Goal: Transaction & Acquisition: Purchase product/service

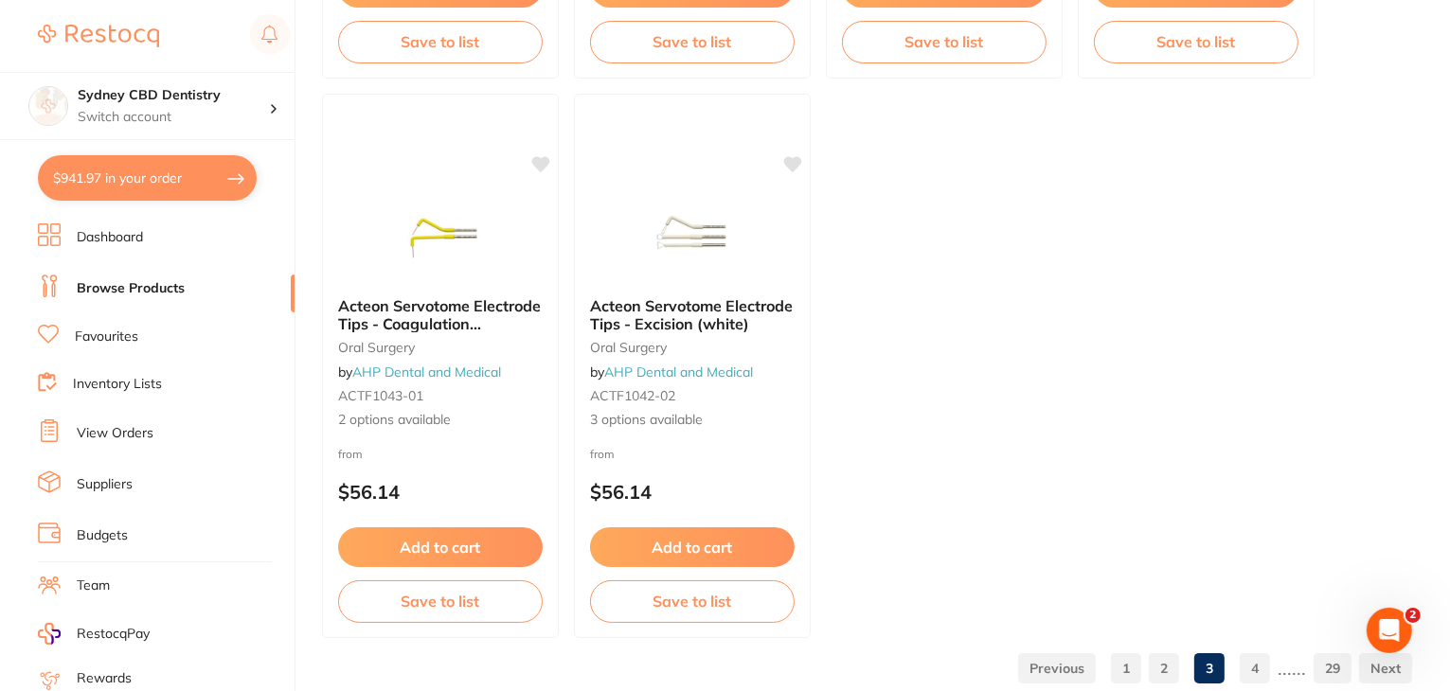
scroll to position [7448, 0]
click at [143, 177] on button "$941.97 in your order" at bounding box center [147, 177] width 219 height 45
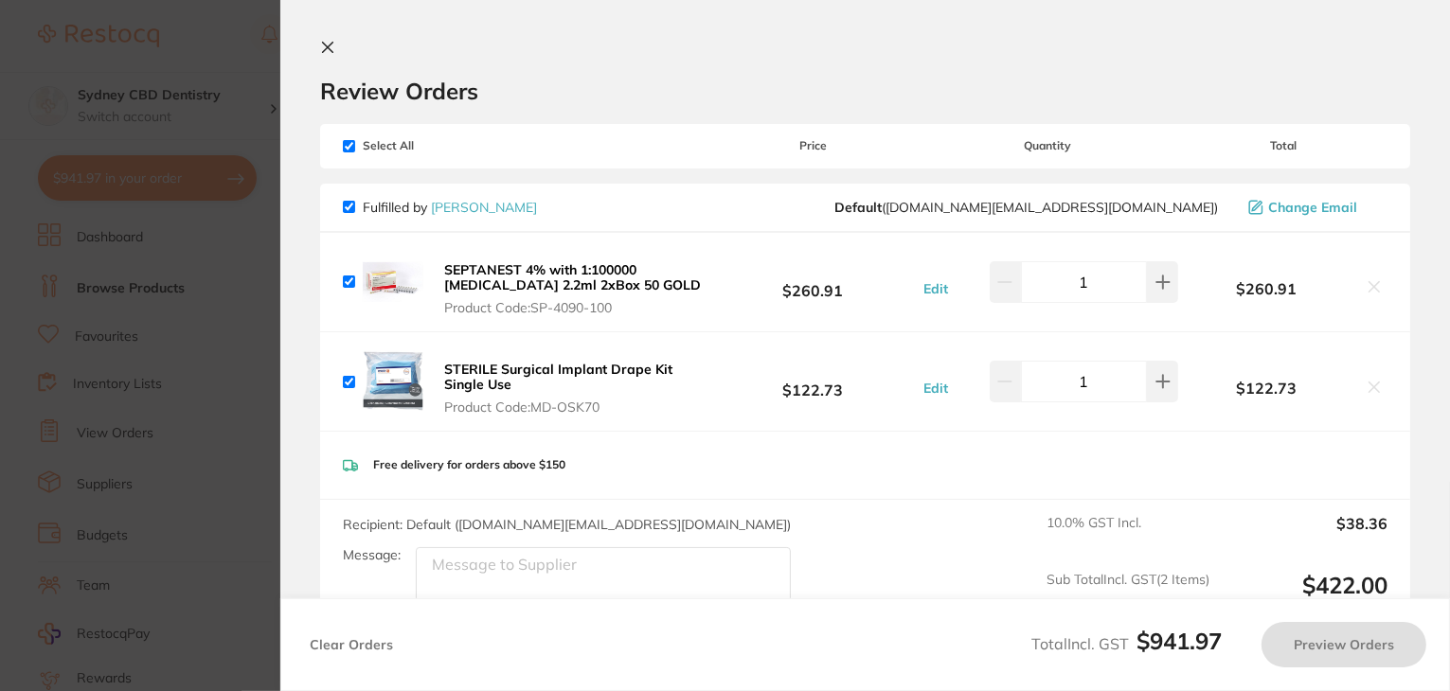
checkbox input "true"
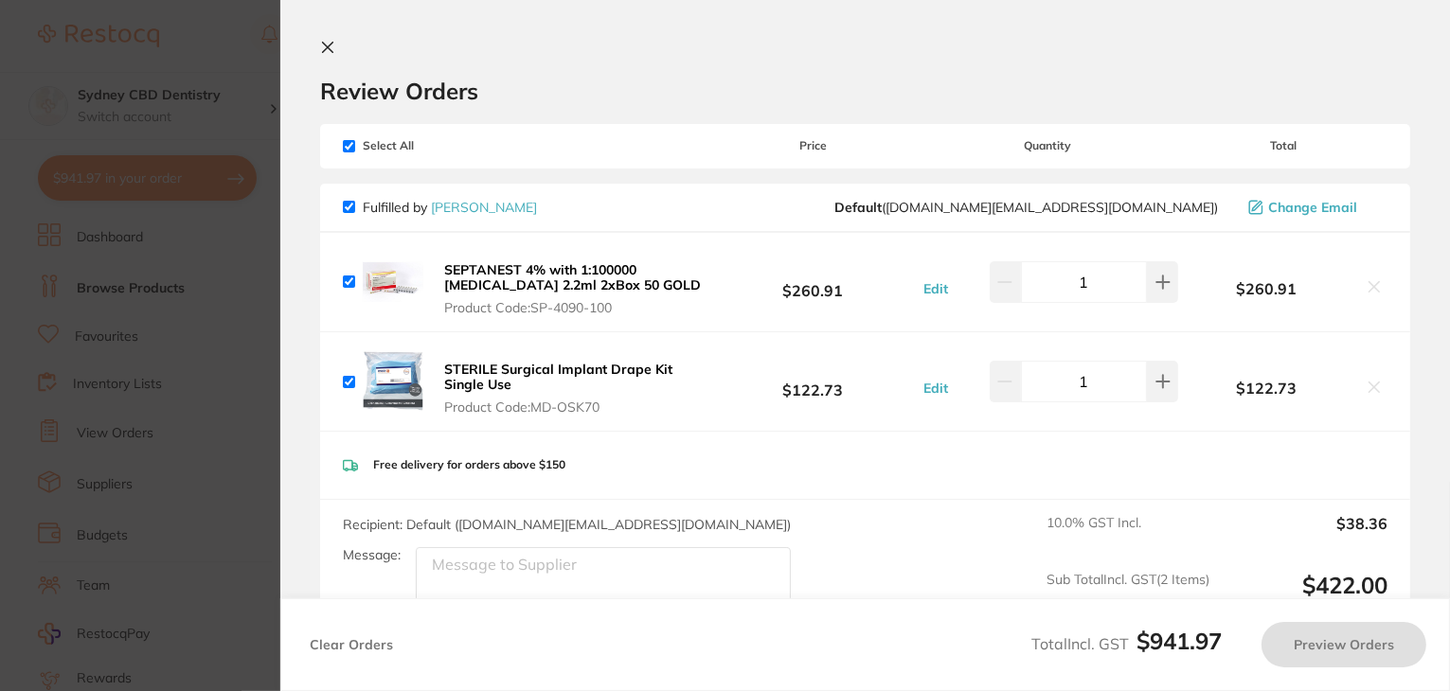
checkbox input "true"
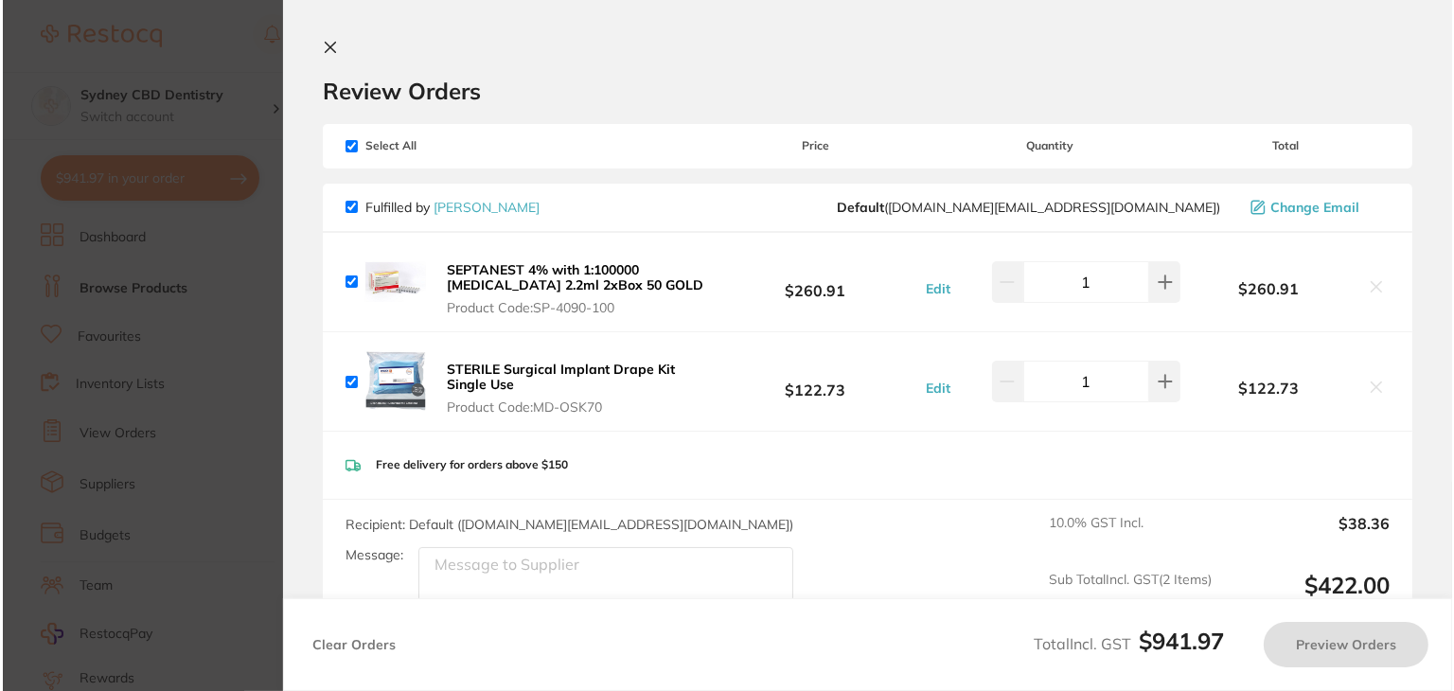
scroll to position [0, 0]
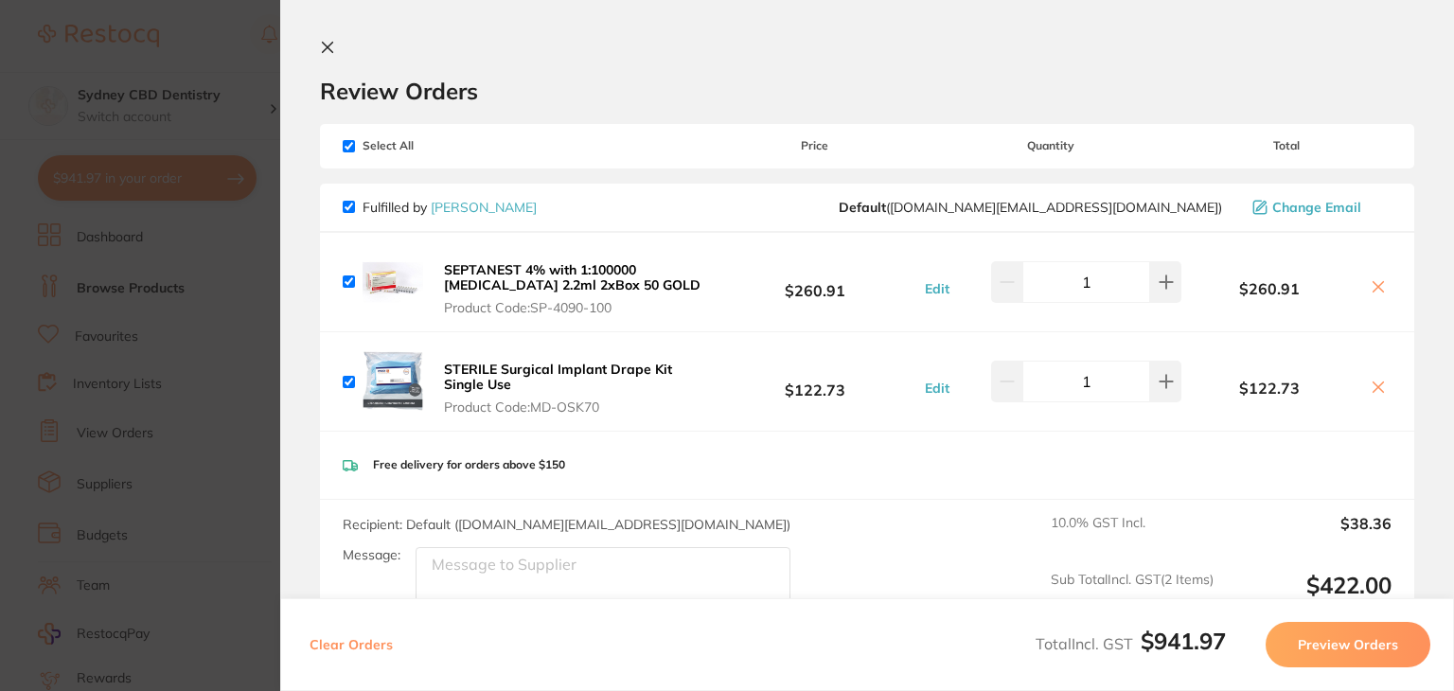
click at [1373, 390] on icon at bounding box center [1378, 387] width 15 height 15
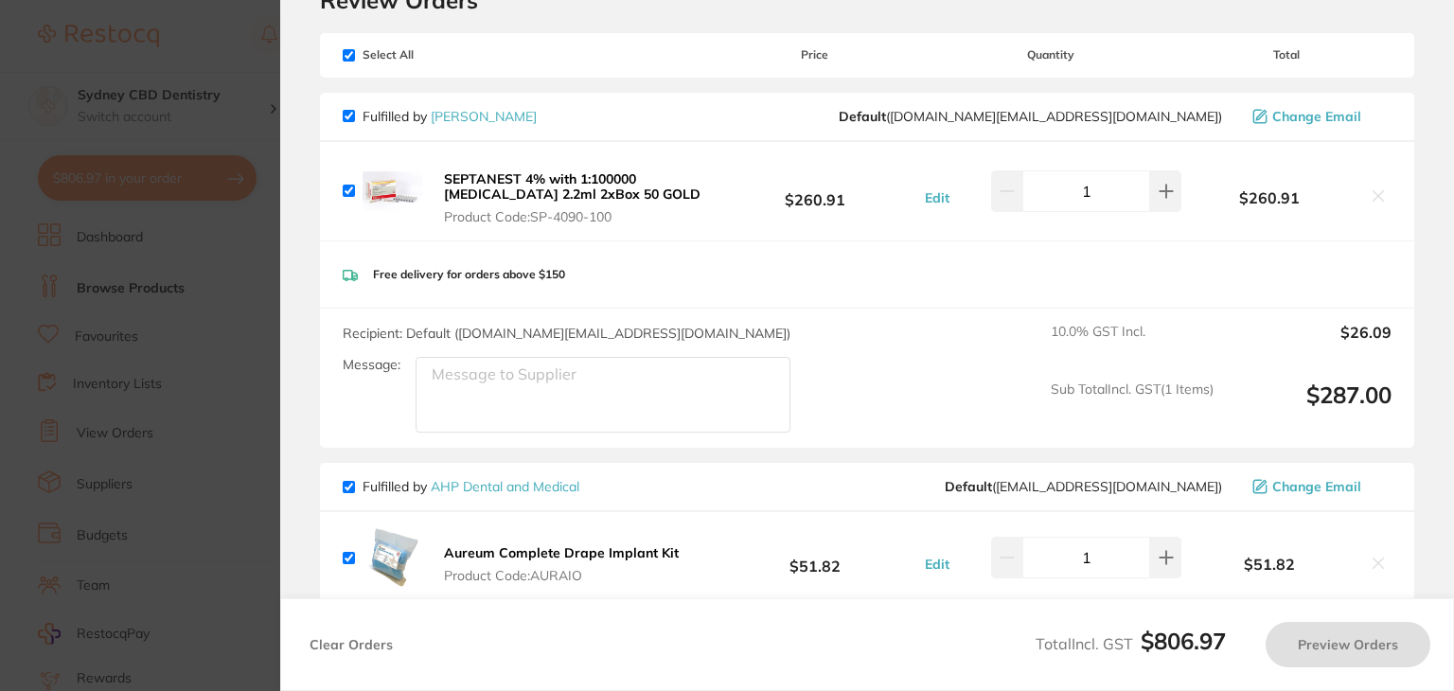
checkbox input "true"
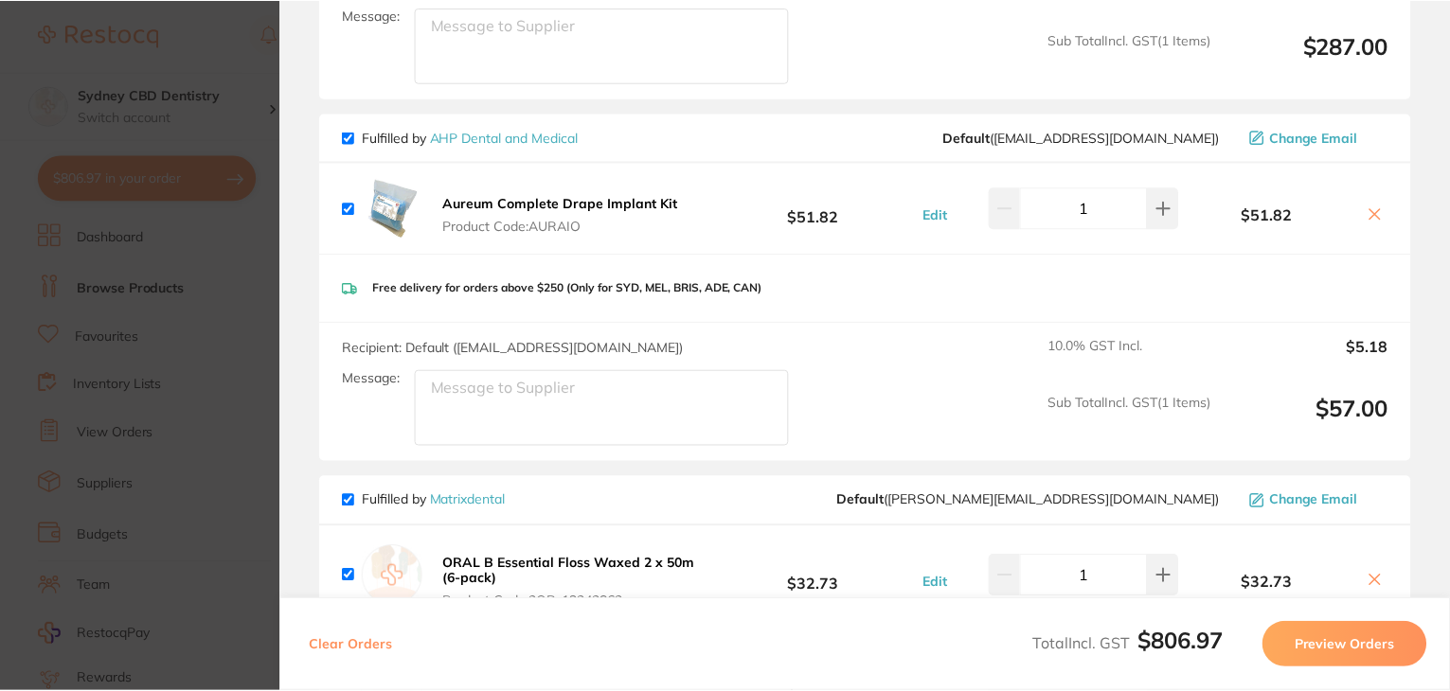
scroll to position [414, 0]
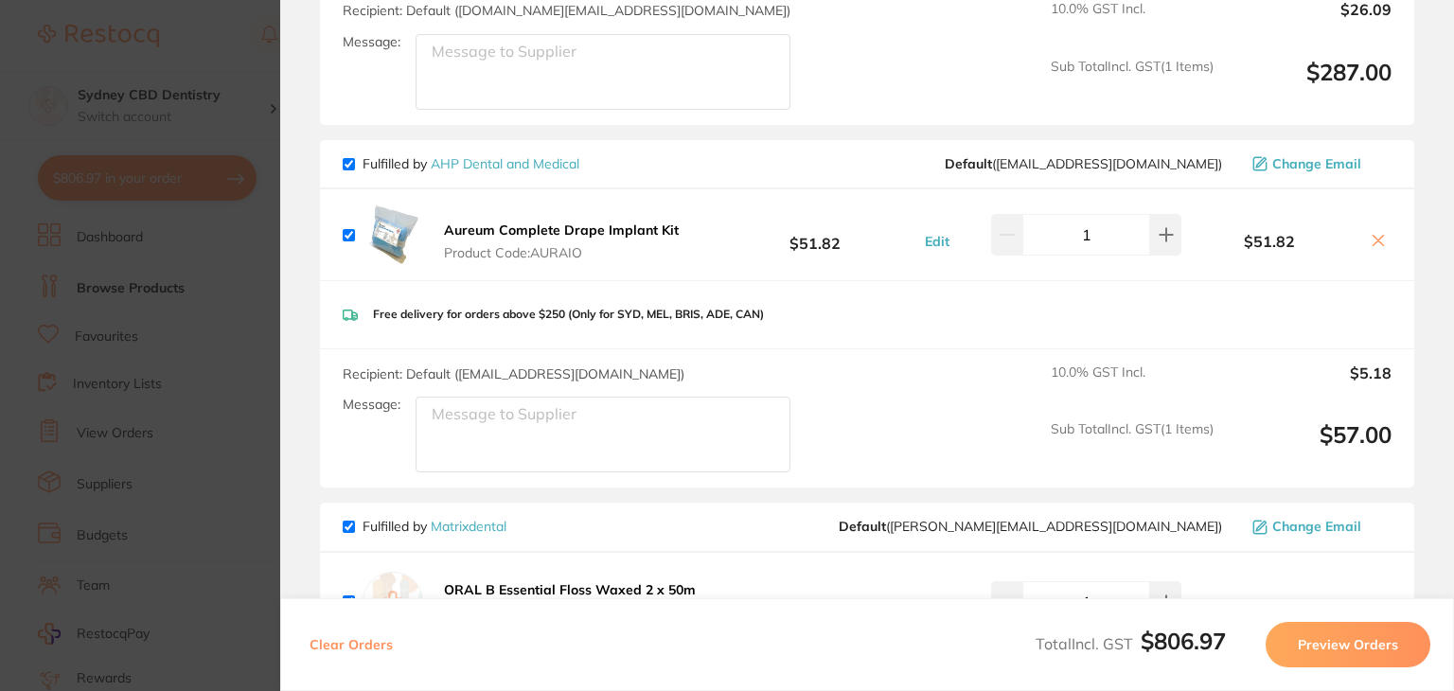
click at [558, 165] on link "AHP Dental and Medical" at bounding box center [505, 163] width 149 height 17
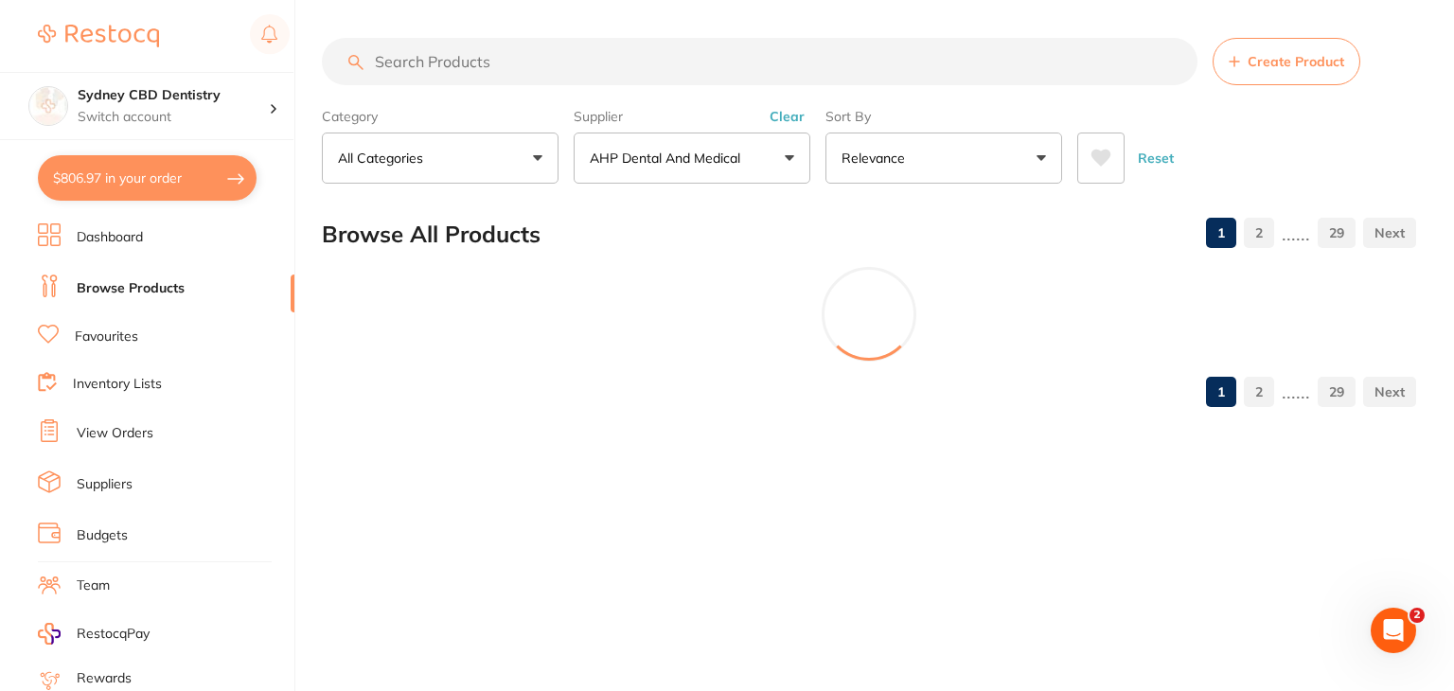
click at [595, 72] on input "search" at bounding box center [760, 61] width 876 height 47
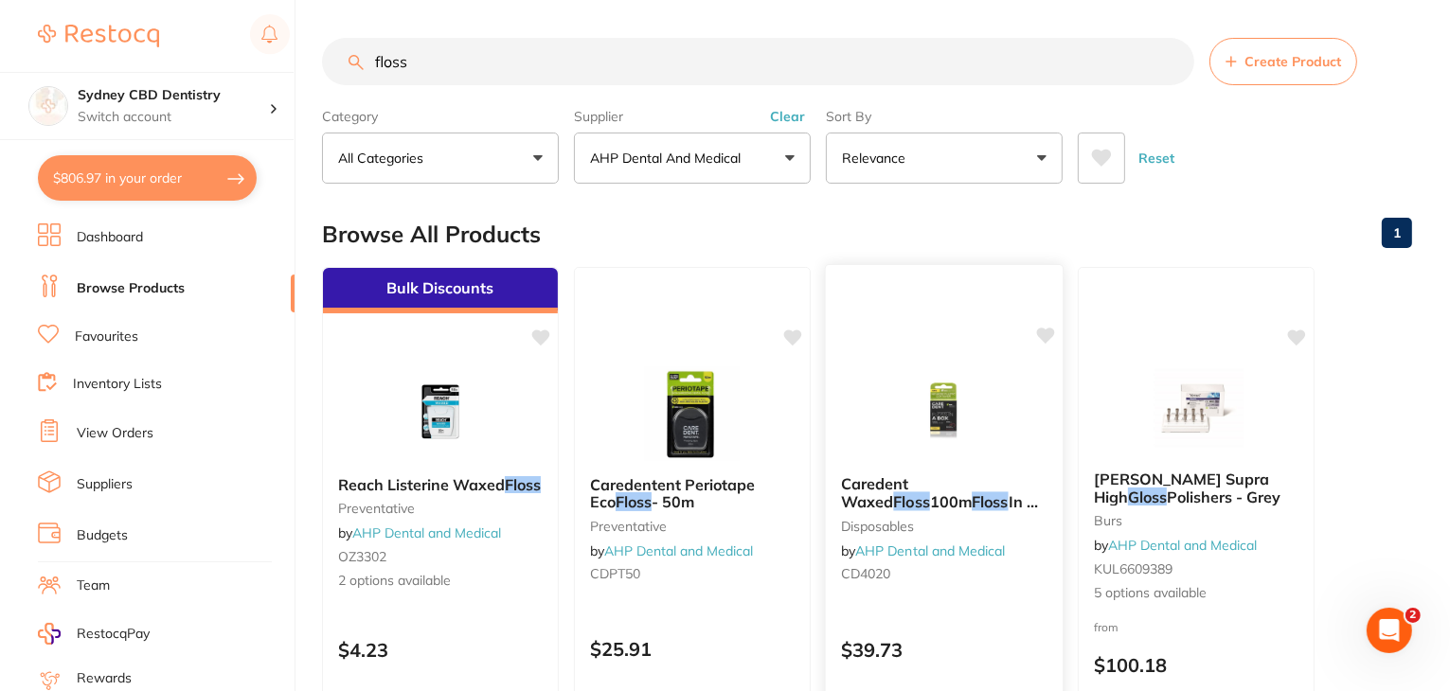
type input "floss"
click at [948, 429] on img at bounding box center [943, 413] width 124 height 96
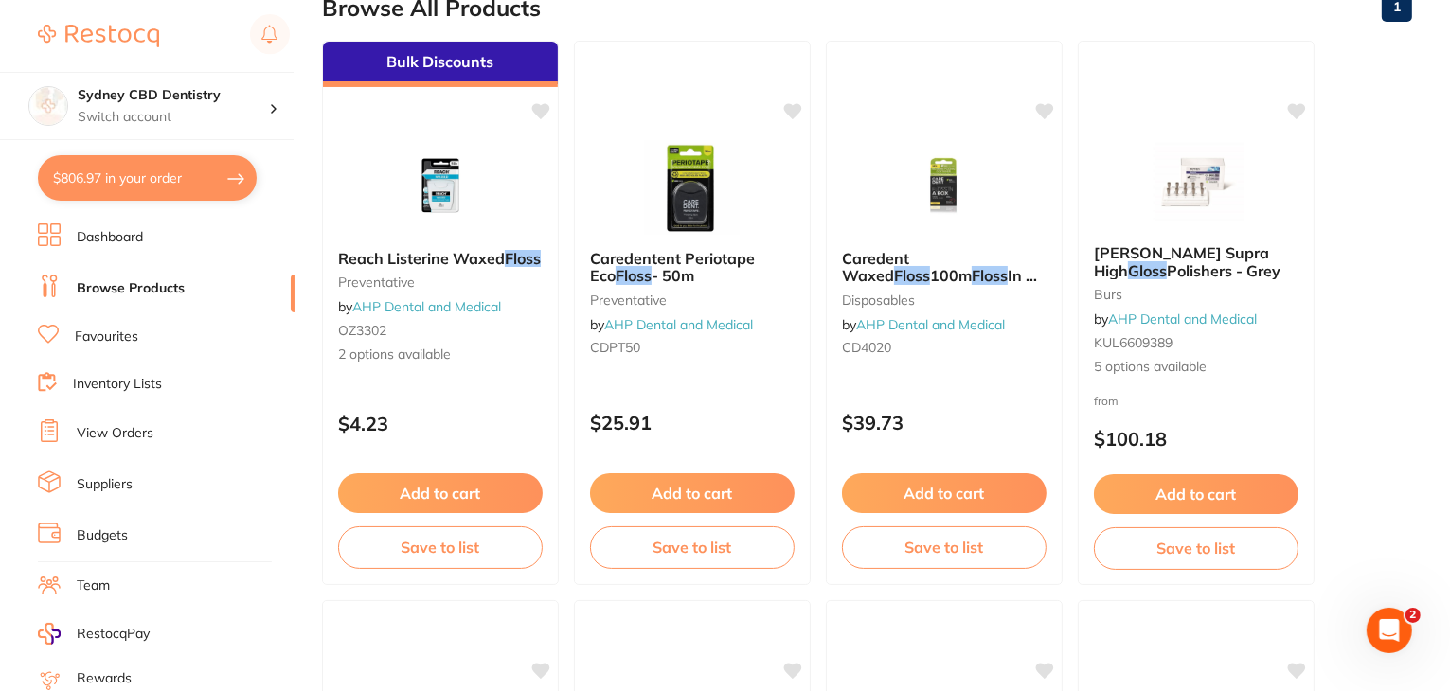
scroll to position [206, 0]
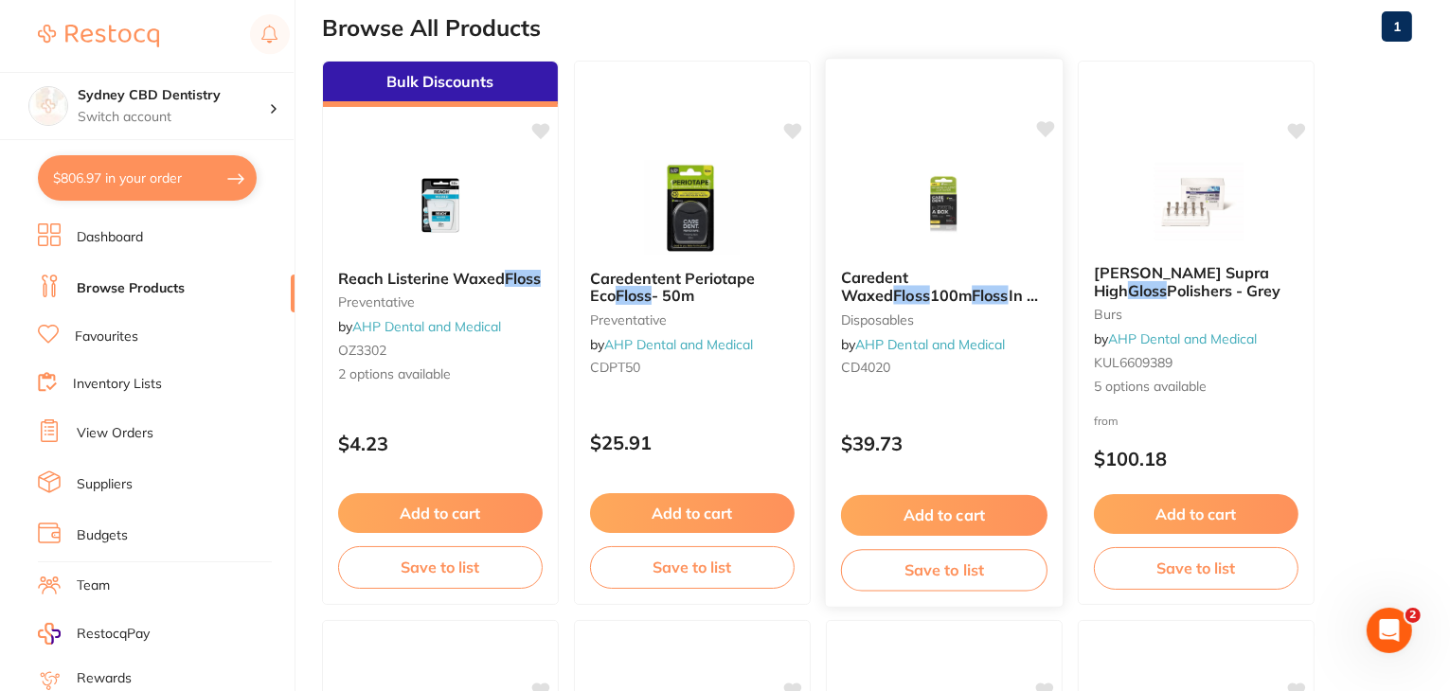
click at [909, 281] on span "Caredent Waxed" at bounding box center [875, 286] width 68 height 37
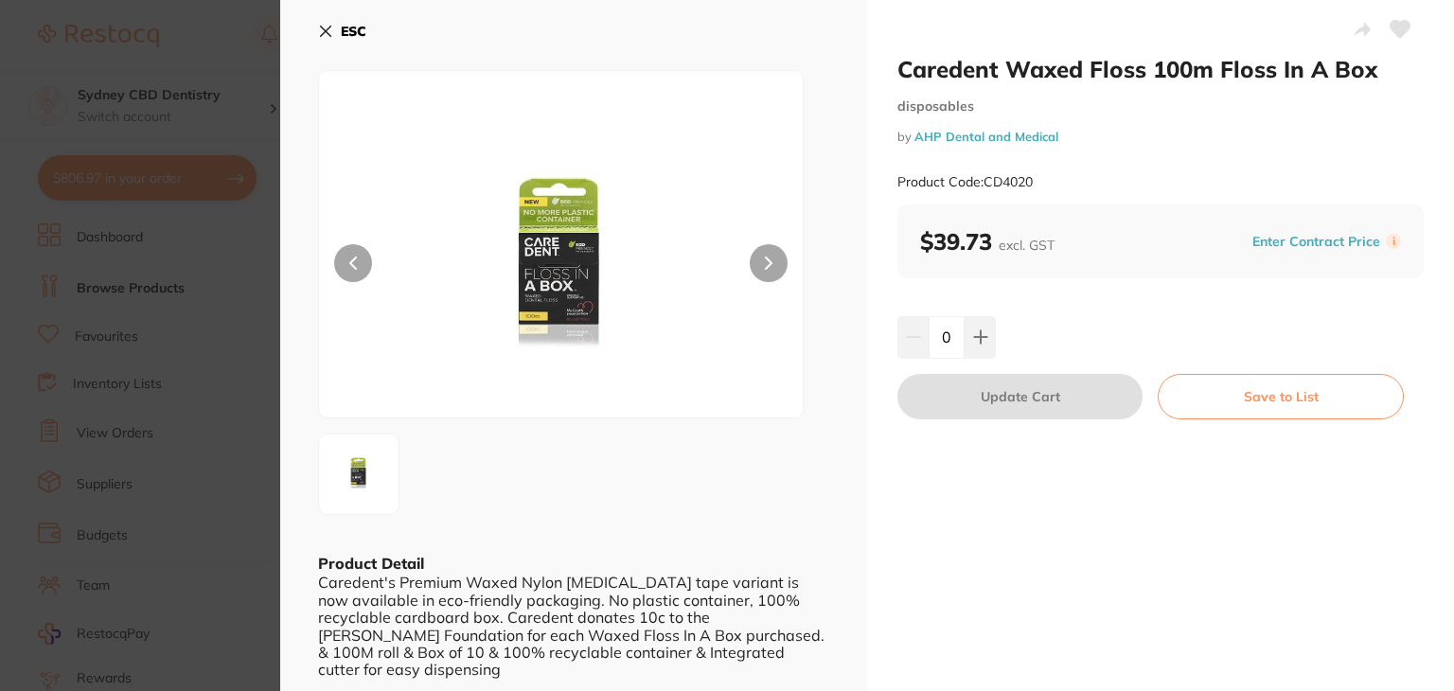
click at [561, 277] on img at bounding box center [561, 267] width 291 height 299
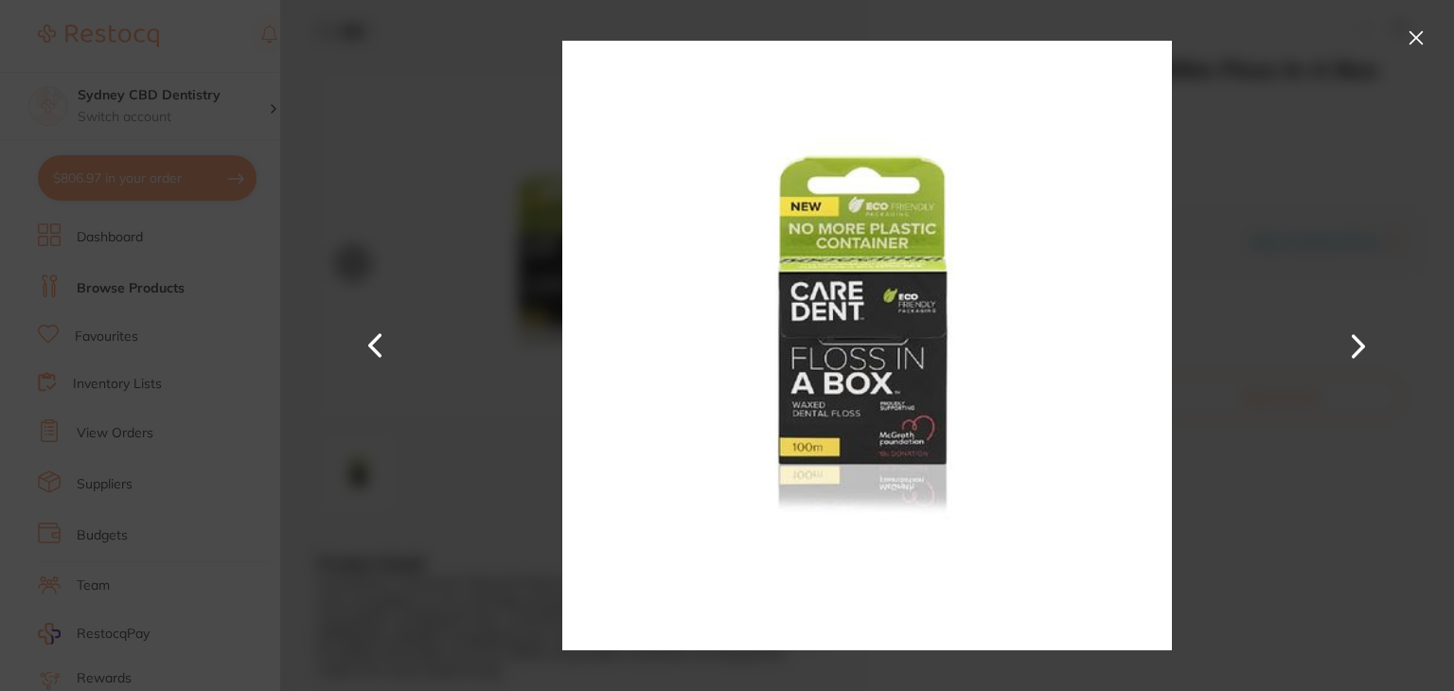
click at [1412, 42] on button at bounding box center [1416, 38] width 30 height 30
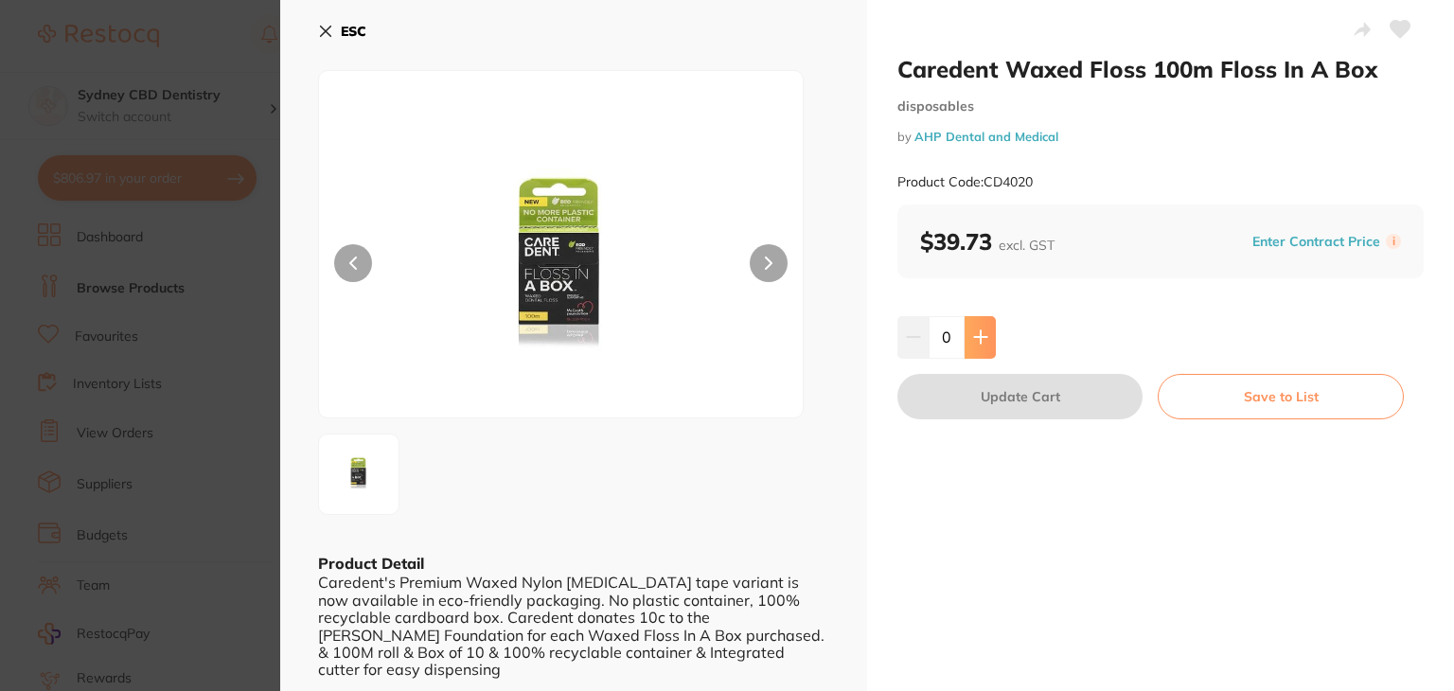
click at [974, 328] on button at bounding box center [980, 337] width 31 height 42
type input "1"
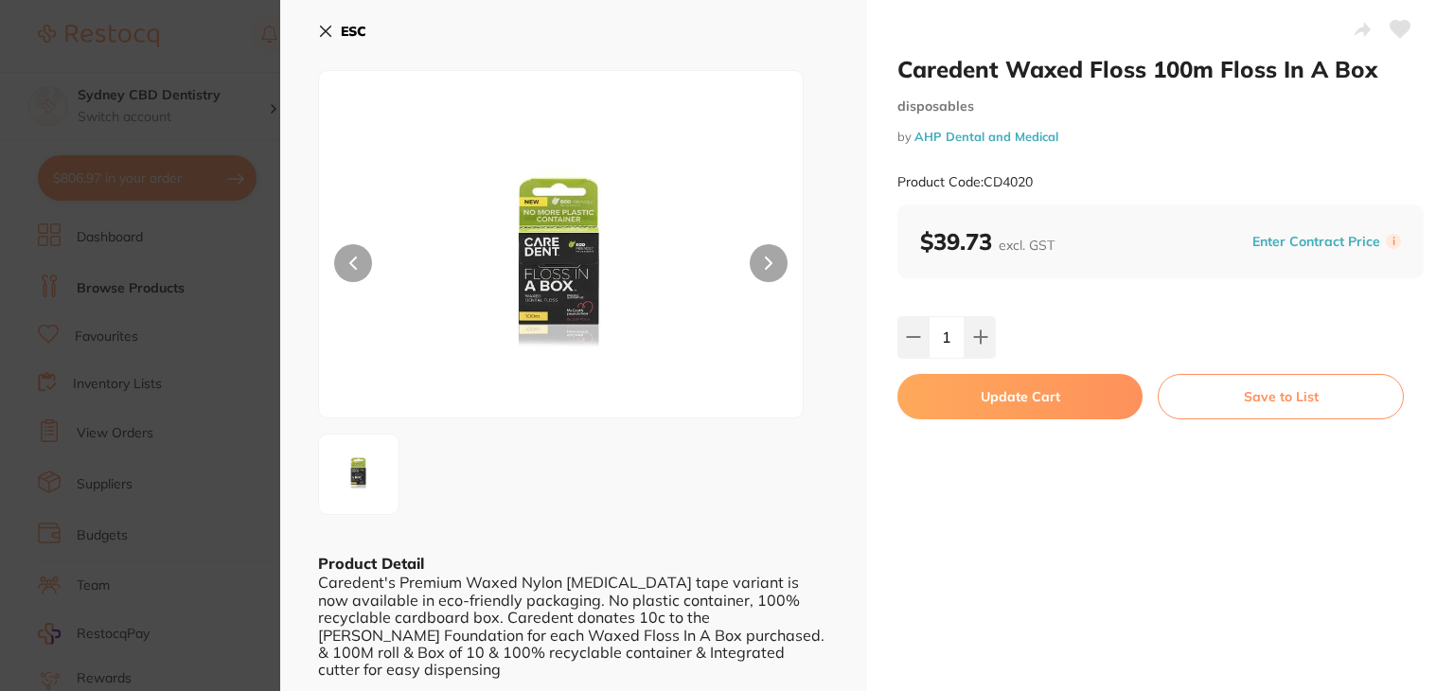
click at [984, 404] on button "Update Cart" at bounding box center [1020, 396] width 245 height 45
checkbox input "false"
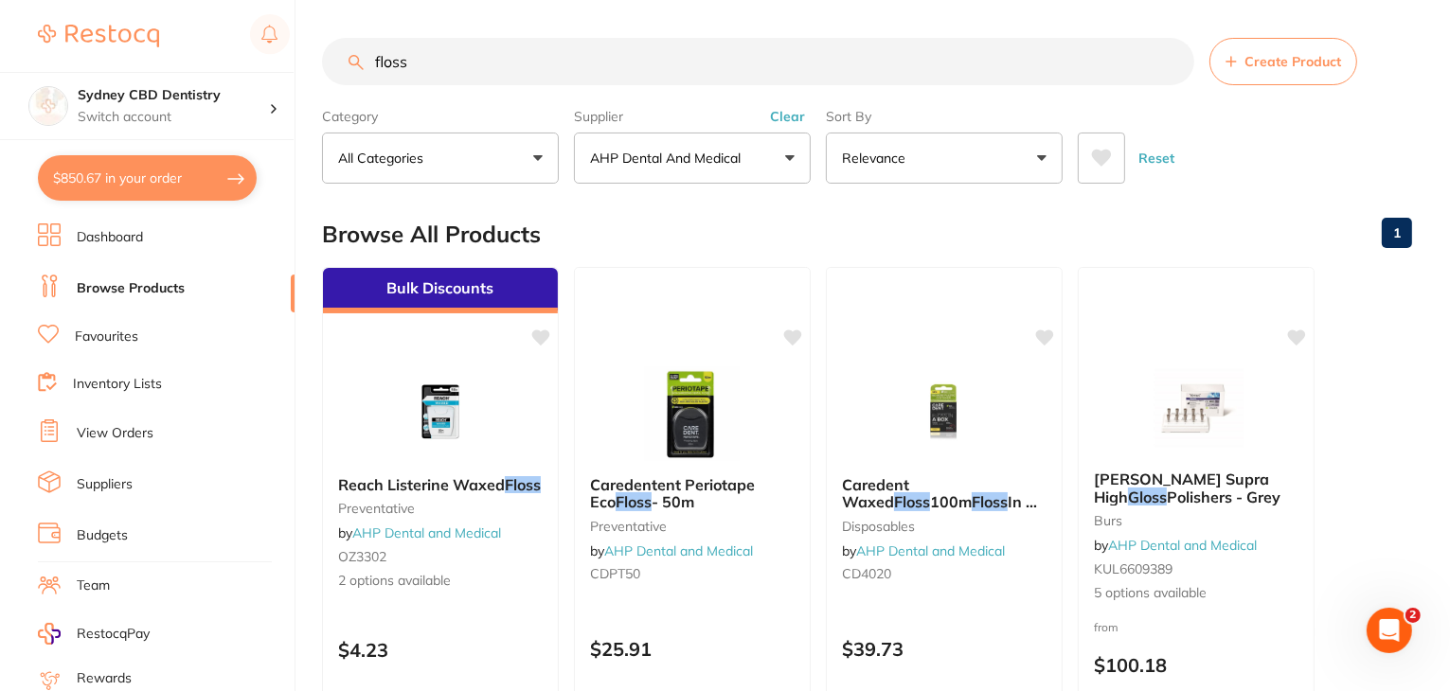
click at [125, 175] on button "$850.67 in your order" at bounding box center [147, 177] width 219 height 45
checkbox input "true"
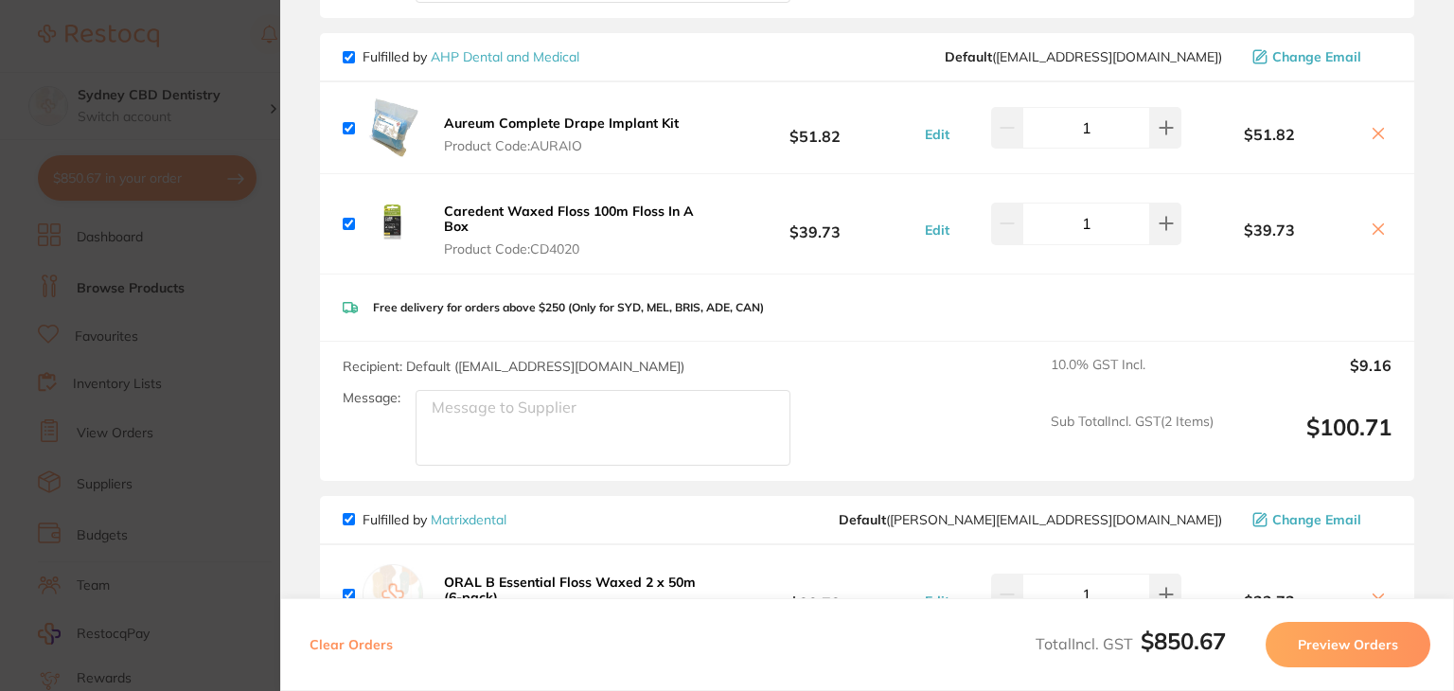
scroll to position [518, 0]
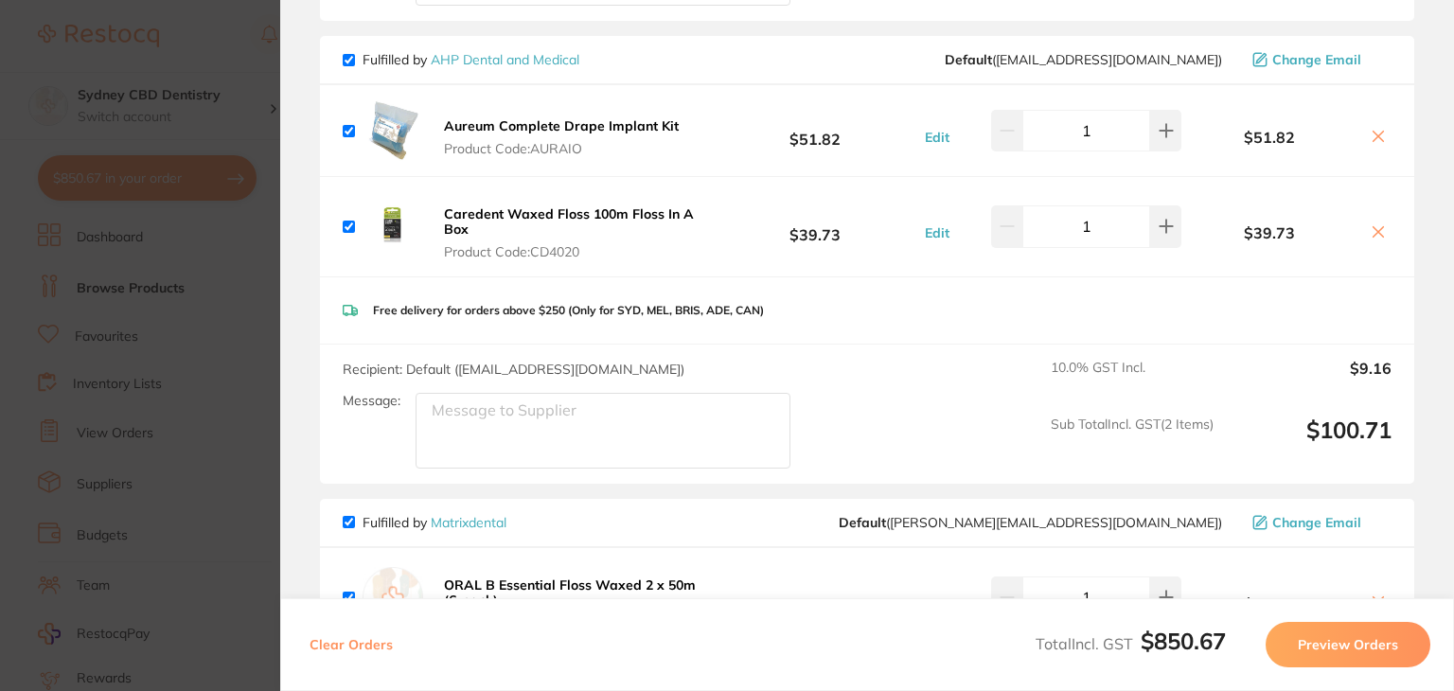
click at [591, 213] on b "Caredent Waxed Floss 100m Floss In A Box" at bounding box center [569, 221] width 250 height 32
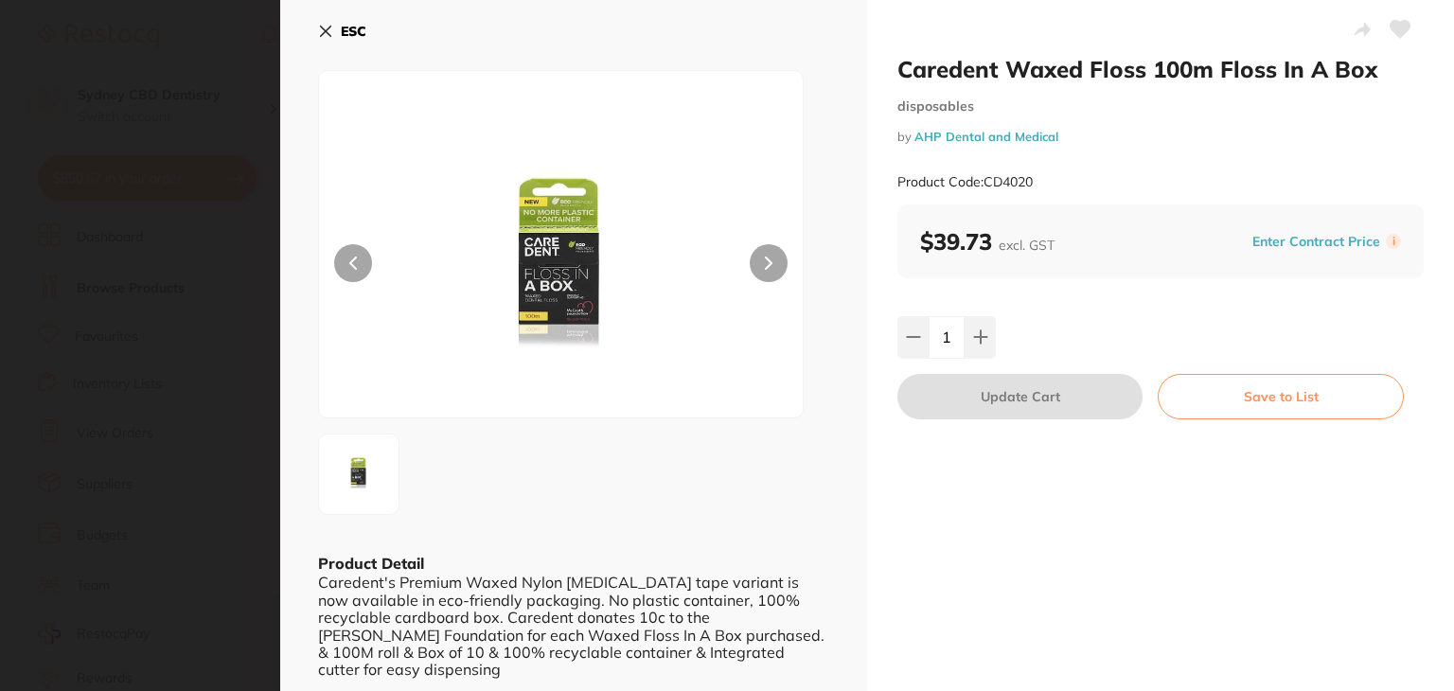
scroll to position [0, 0]
click at [822, 619] on div "Caredent's Premium Waxed Nylon dental floss tape variant is now available in ec…" at bounding box center [573, 626] width 511 height 104
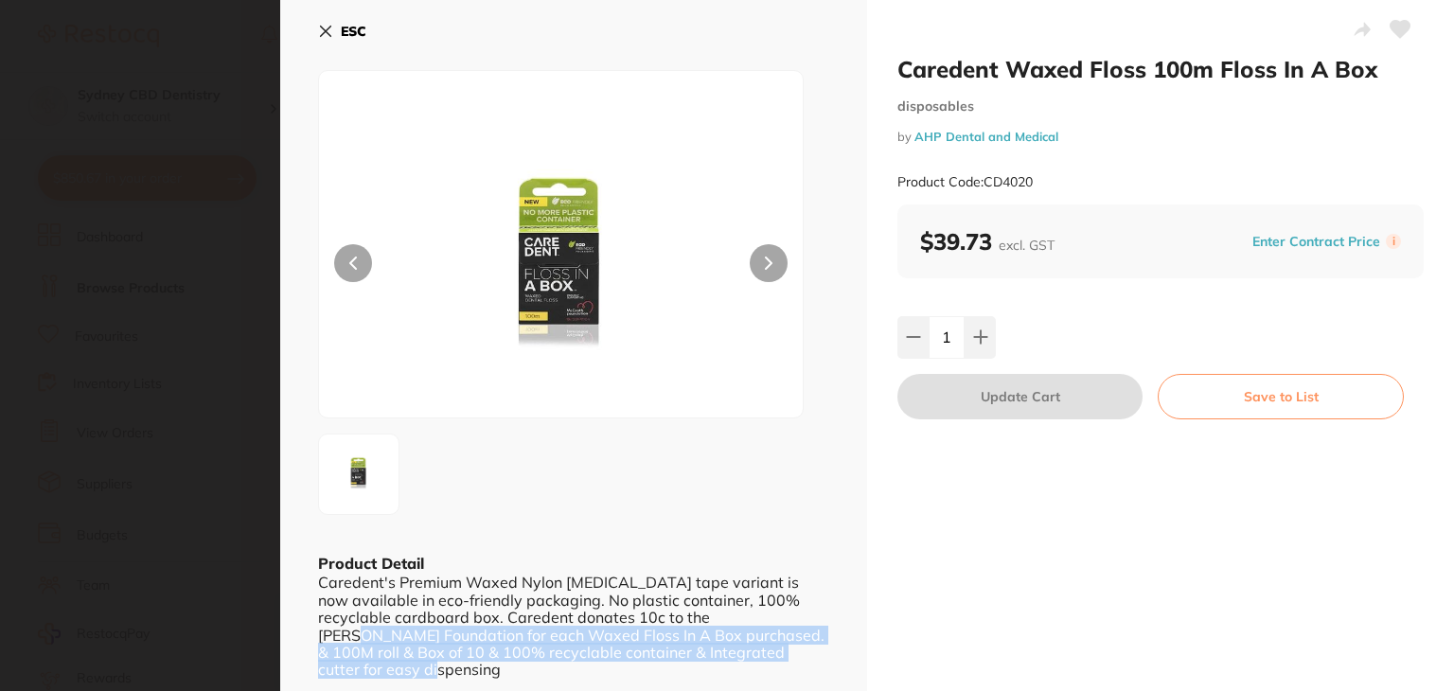
drag, startPoint x: 822, startPoint y: 619, endPoint x: 828, endPoint y: 669, distance: 50.5
click at [828, 669] on div "ESC Product Detail Caredent's Premium Waxed Nylon dental floss tape variant is …" at bounding box center [573, 347] width 587 height 694
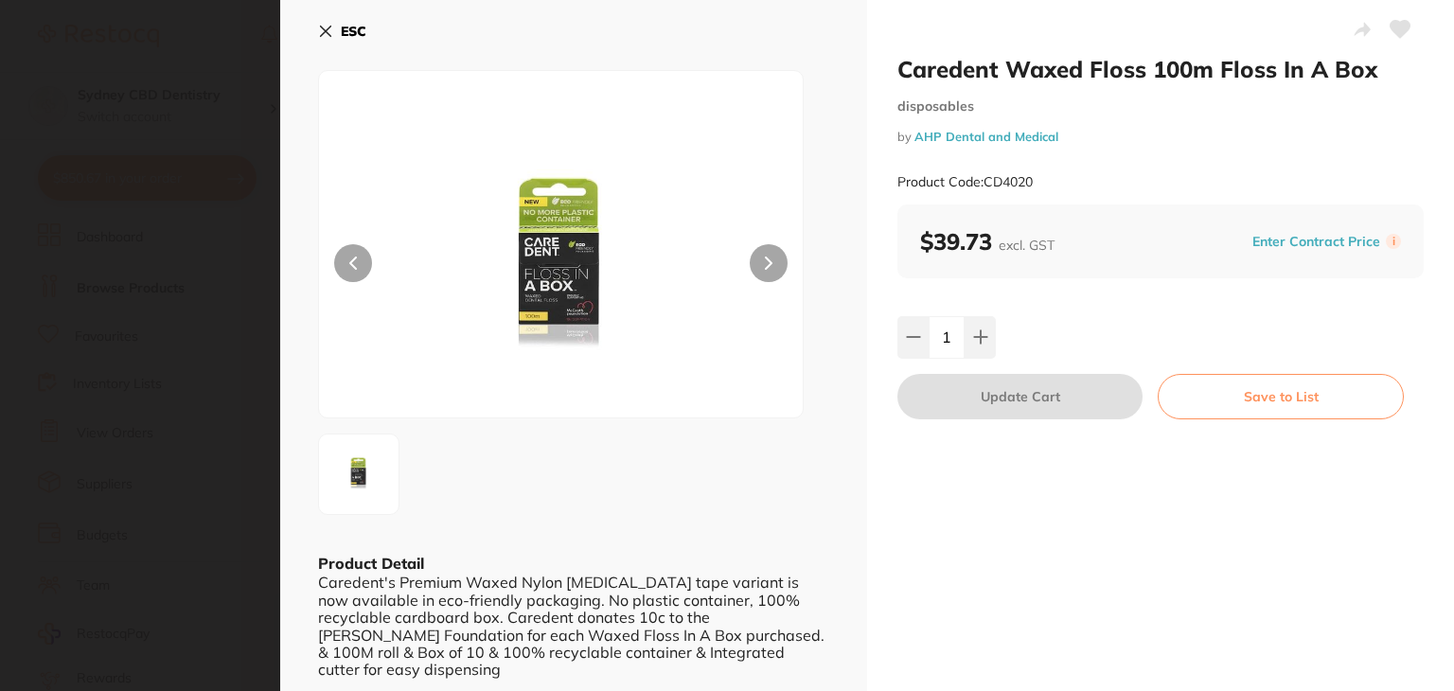
click at [920, 618] on div "Caredent Waxed Floss 100m Floss In A Box disposables by AHP Dental and Medical …" at bounding box center [1160, 347] width 587 height 694
click at [326, 31] on icon at bounding box center [326, 32] width 10 height 10
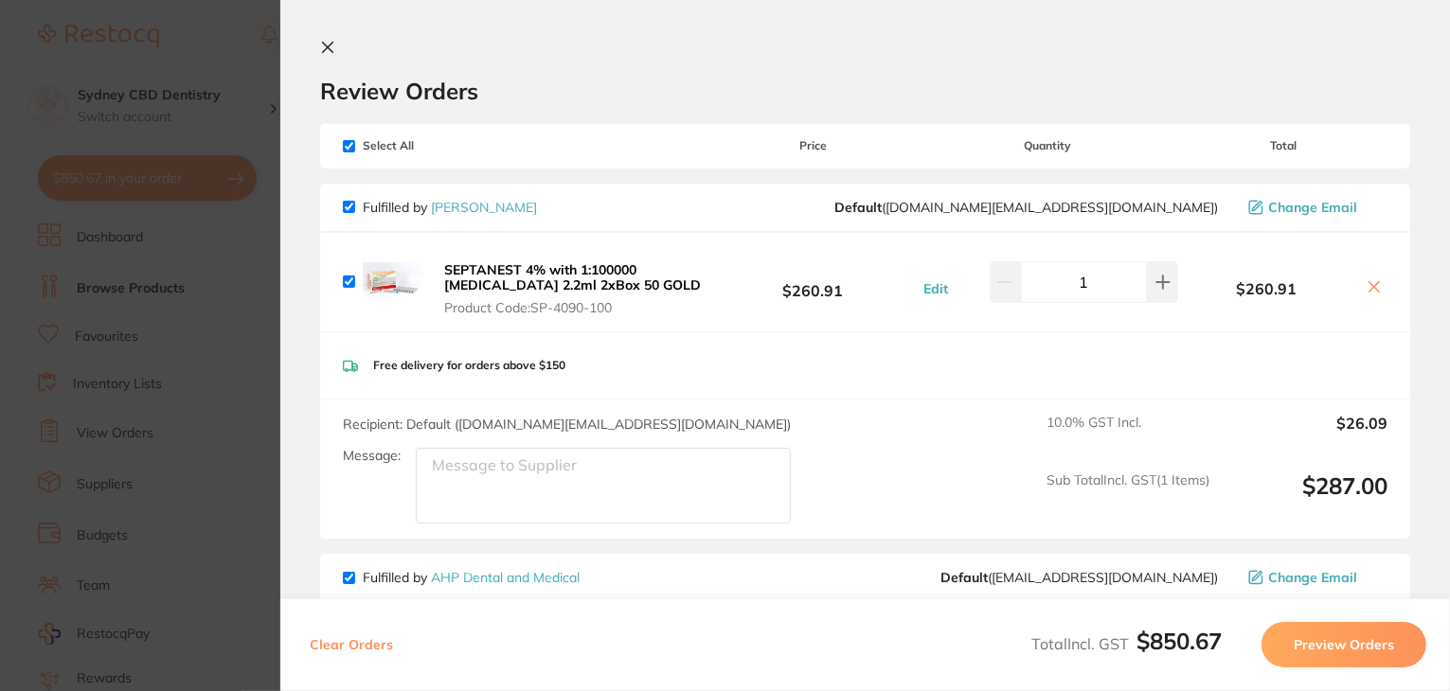
click at [311, 50] on section "Review Orders Your orders are being processed and we will notify you once we ha…" at bounding box center [864, 345] width 1169 height 691
click at [332, 45] on button at bounding box center [331, 49] width 23 height 18
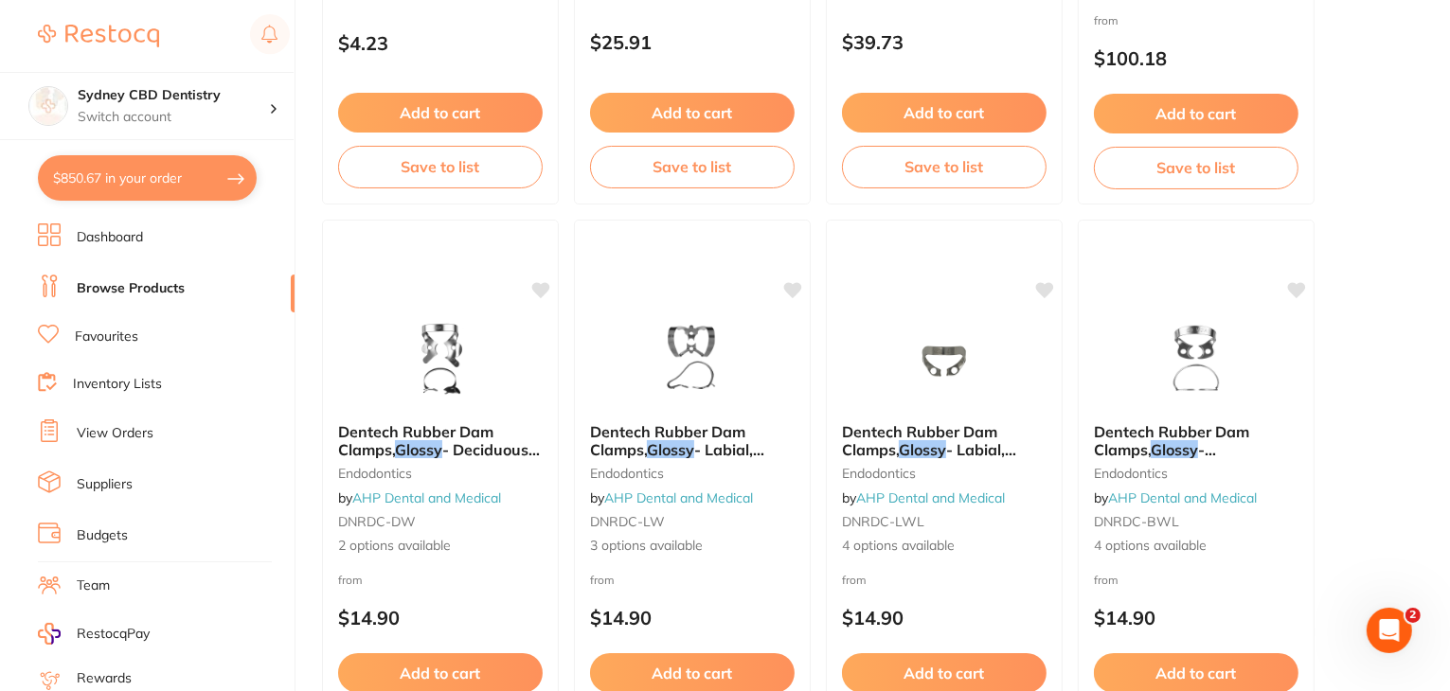
click at [199, 189] on button "$850.67 in your order" at bounding box center [147, 177] width 219 height 45
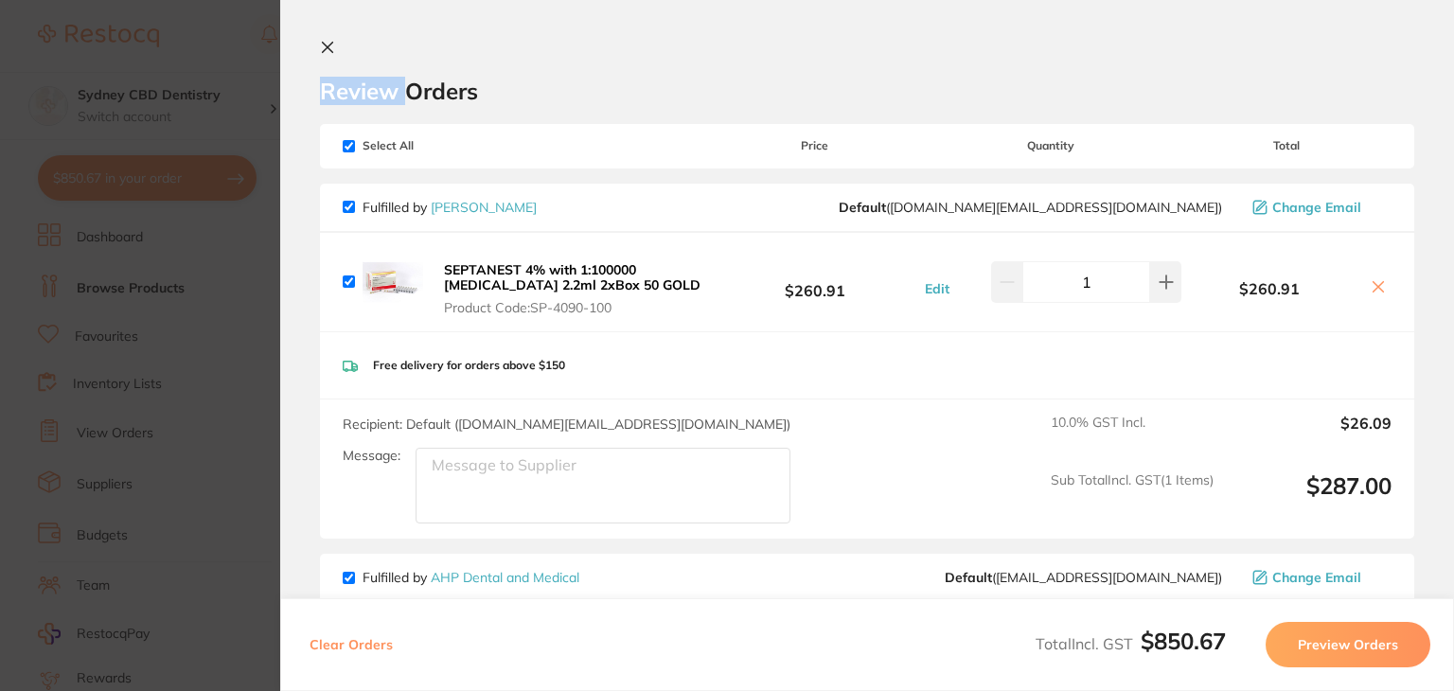
click at [335, 44] on button at bounding box center [331, 49] width 23 height 18
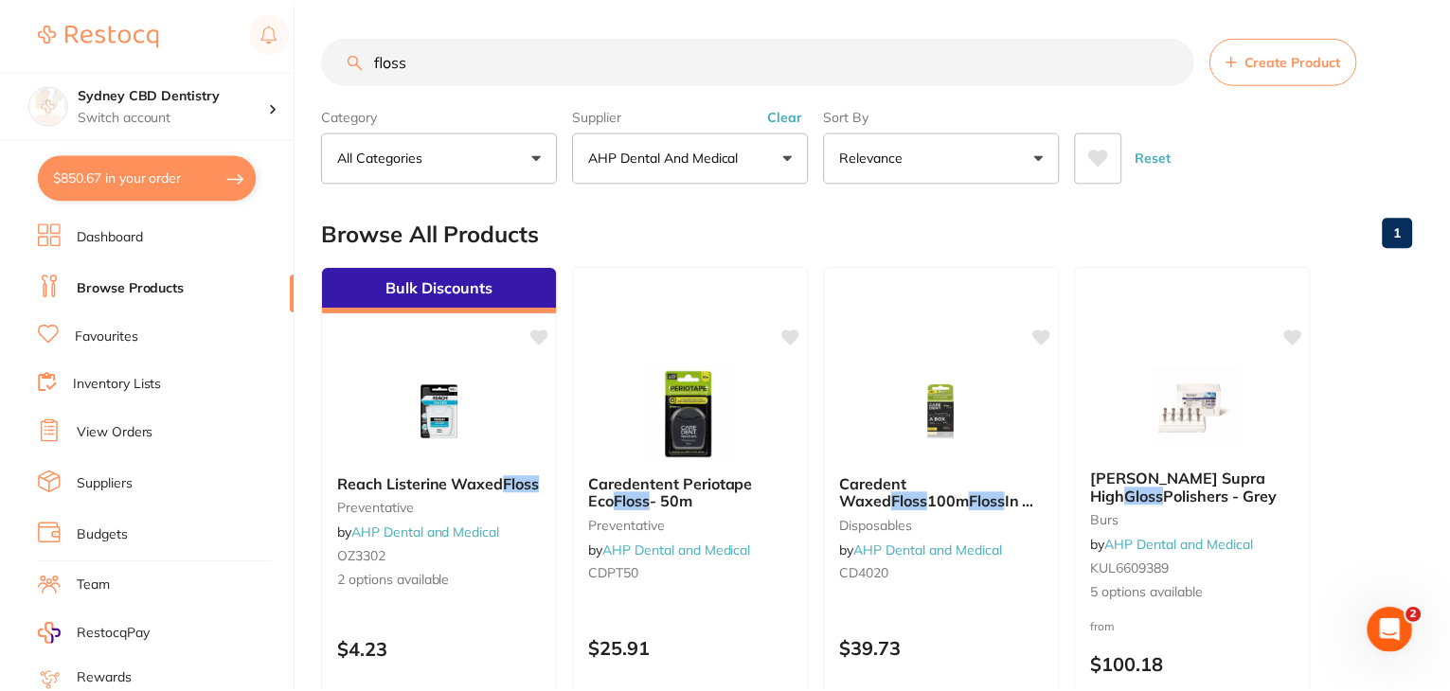
scroll to position [607, 0]
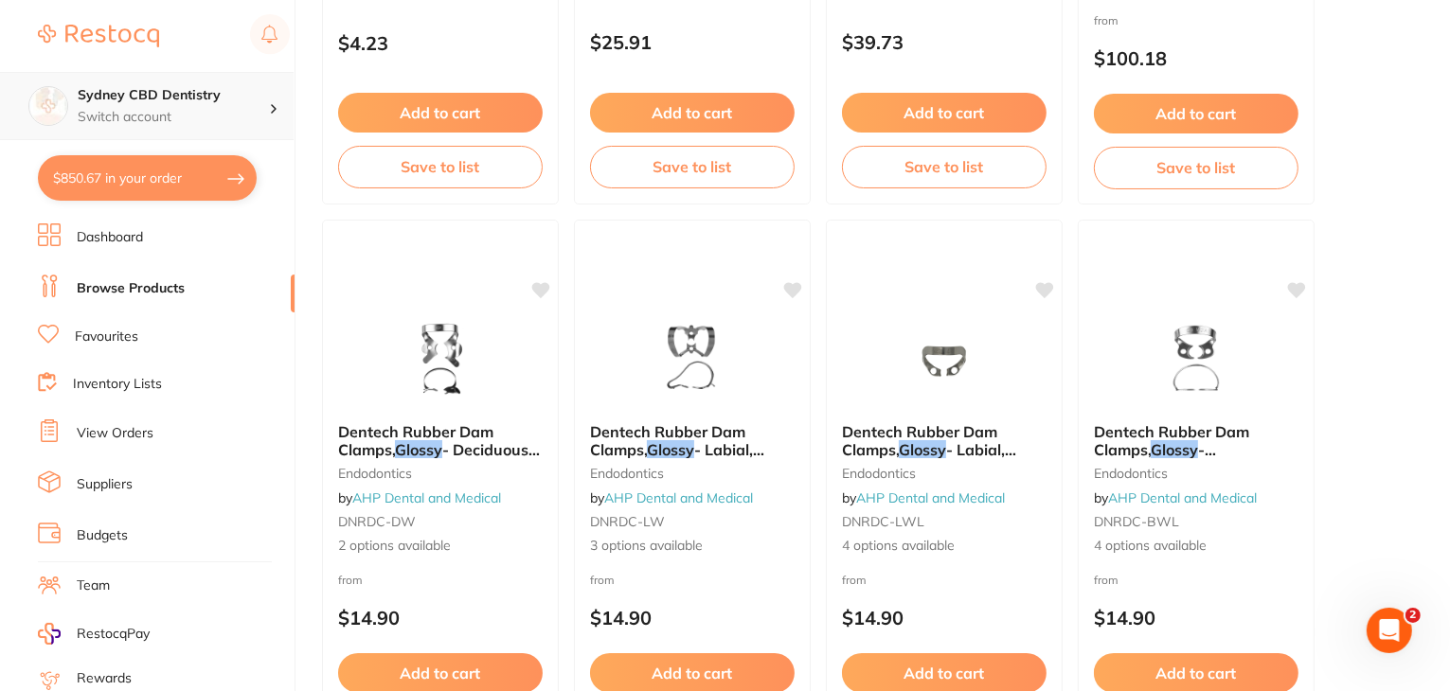
click at [287, 99] on div at bounding box center [281, 106] width 25 height 17
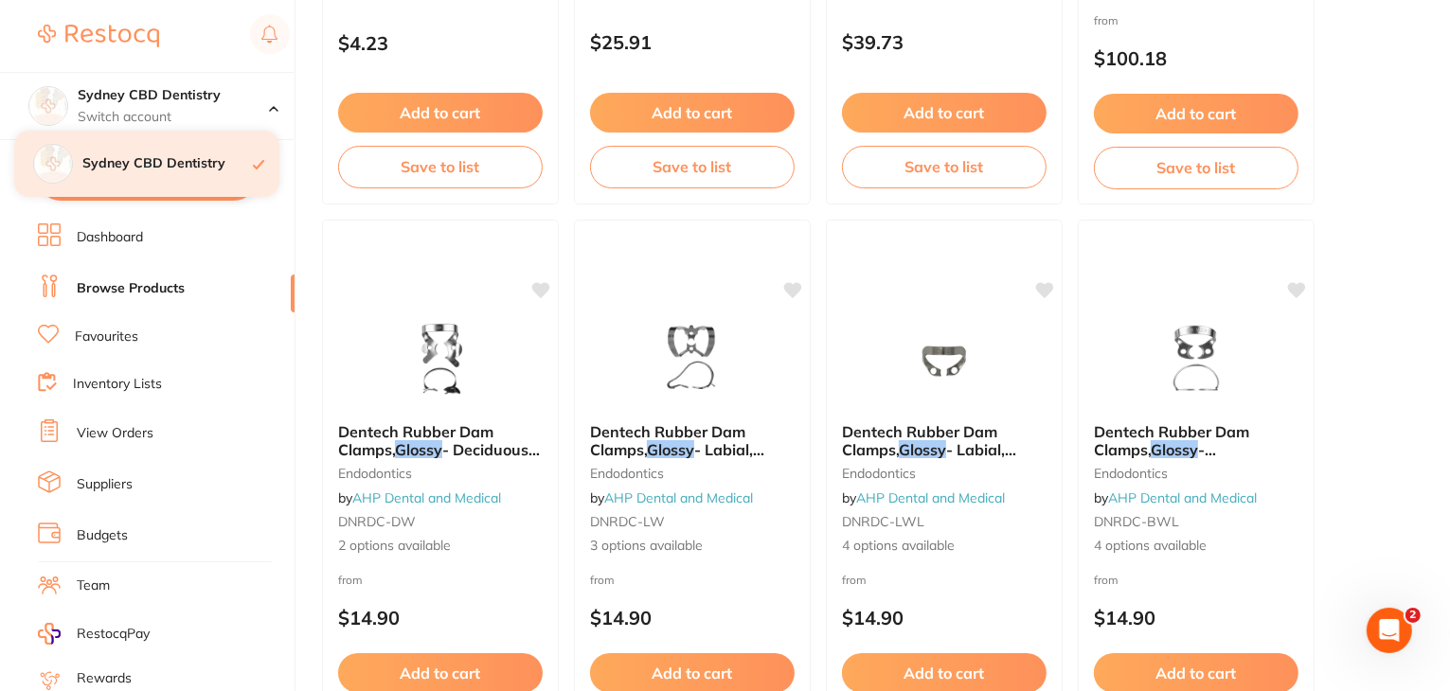
click at [236, 159] on h4 "Sydney CBD Dentistry" at bounding box center [167, 163] width 170 height 19
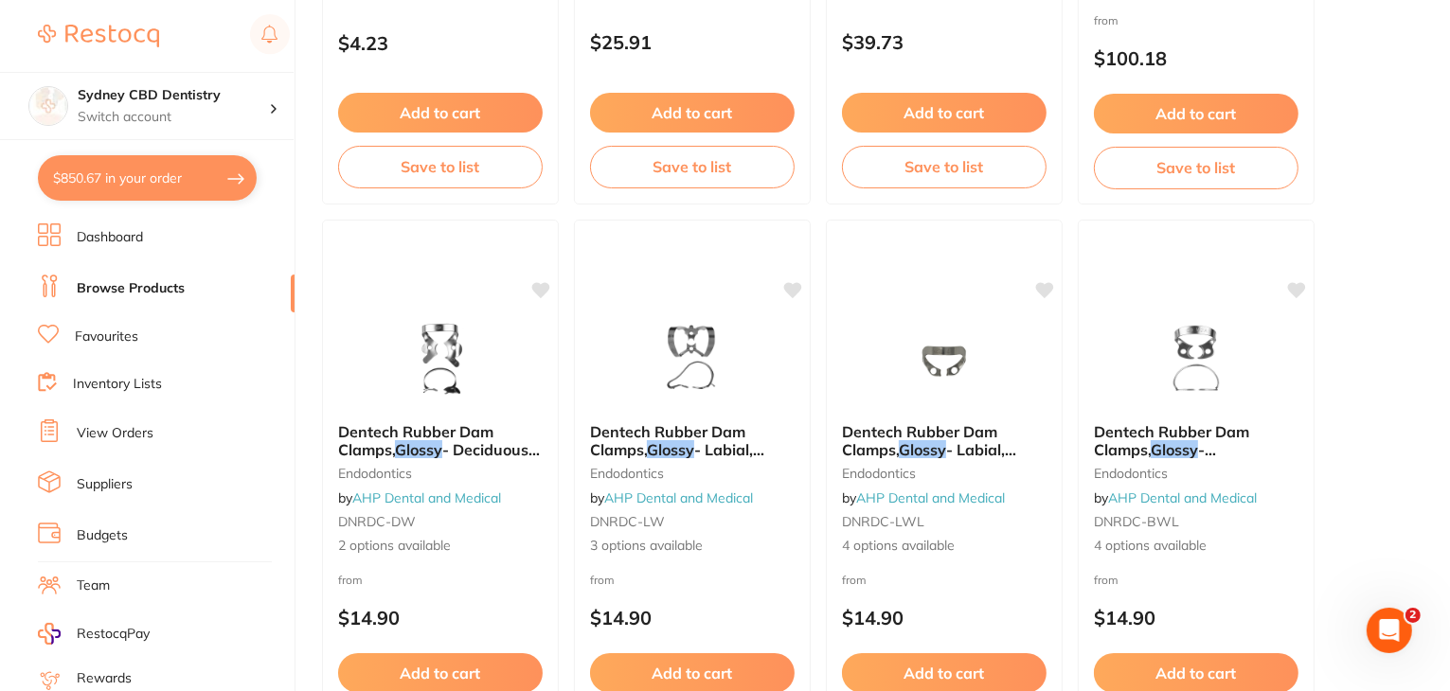
scroll to position [0, 0]
drag, startPoint x: 288, startPoint y: 283, endPoint x: 283, endPoint y: 319, distance: 36.3
click at [283, 319] on ul "Dashboard Browse Products Favourites Inventory Lists View Orders Suppliers Budg…" at bounding box center [166, 549] width 257 height 653
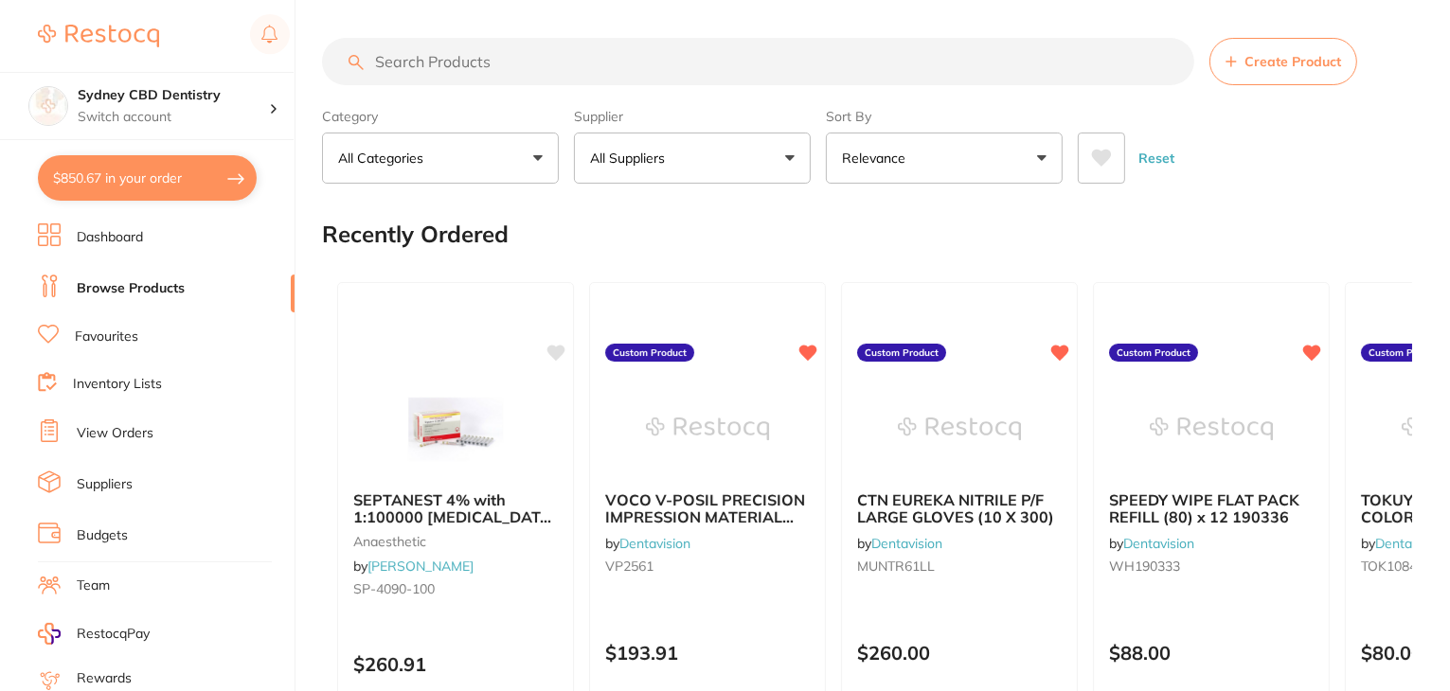
click at [263, 352] on ul "Dashboard Browse Products Favourites Inventory Lists View Orders Suppliers Budg…" at bounding box center [166, 549] width 257 height 653
drag, startPoint x: 288, startPoint y: 293, endPoint x: 276, endPoint y: 425, distance: 133.1
click at [276, 425] on ul "Dashboard Browse Products Favourites Inventory Lists View Orders Suppliers Budg…" at bounding box center [166, 549] width 257 height 653
click at [274, 440] on li "View Orders" at bounding box center [166, 433] width 257 height 28
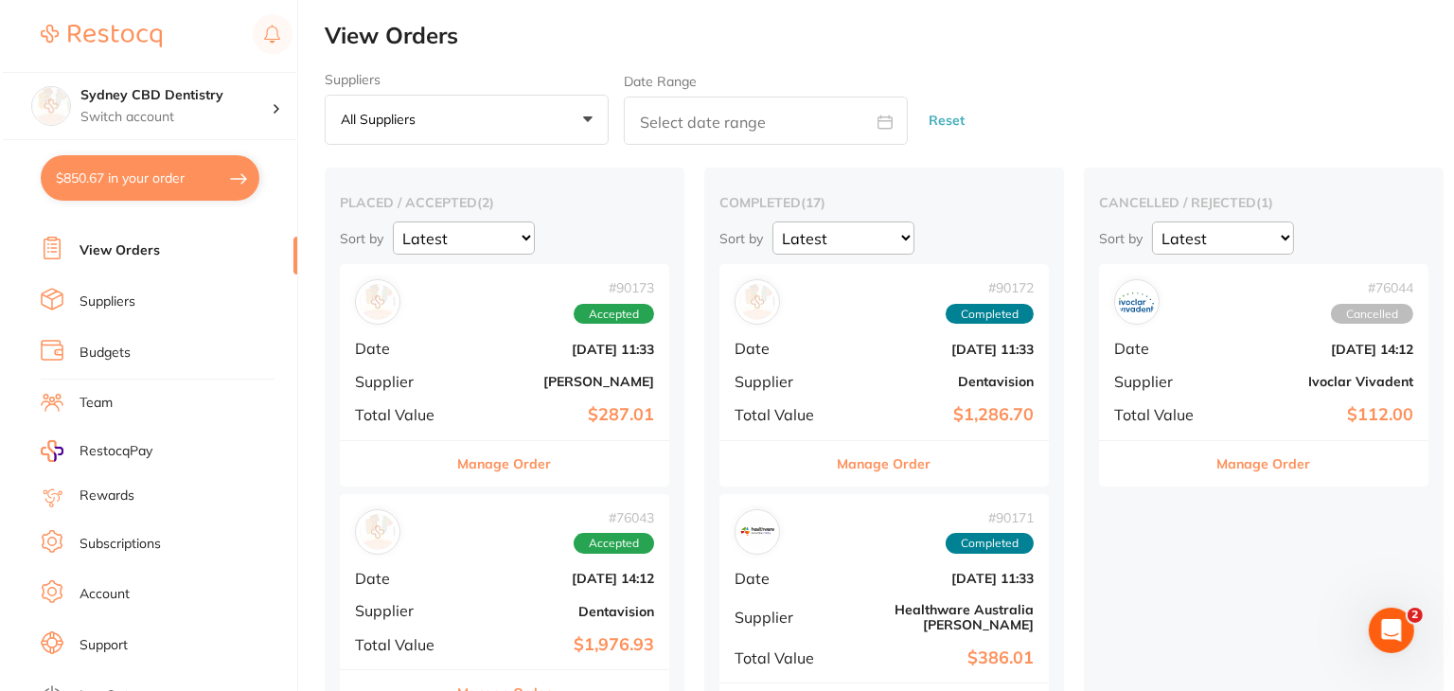
scroll to position [190, 0]
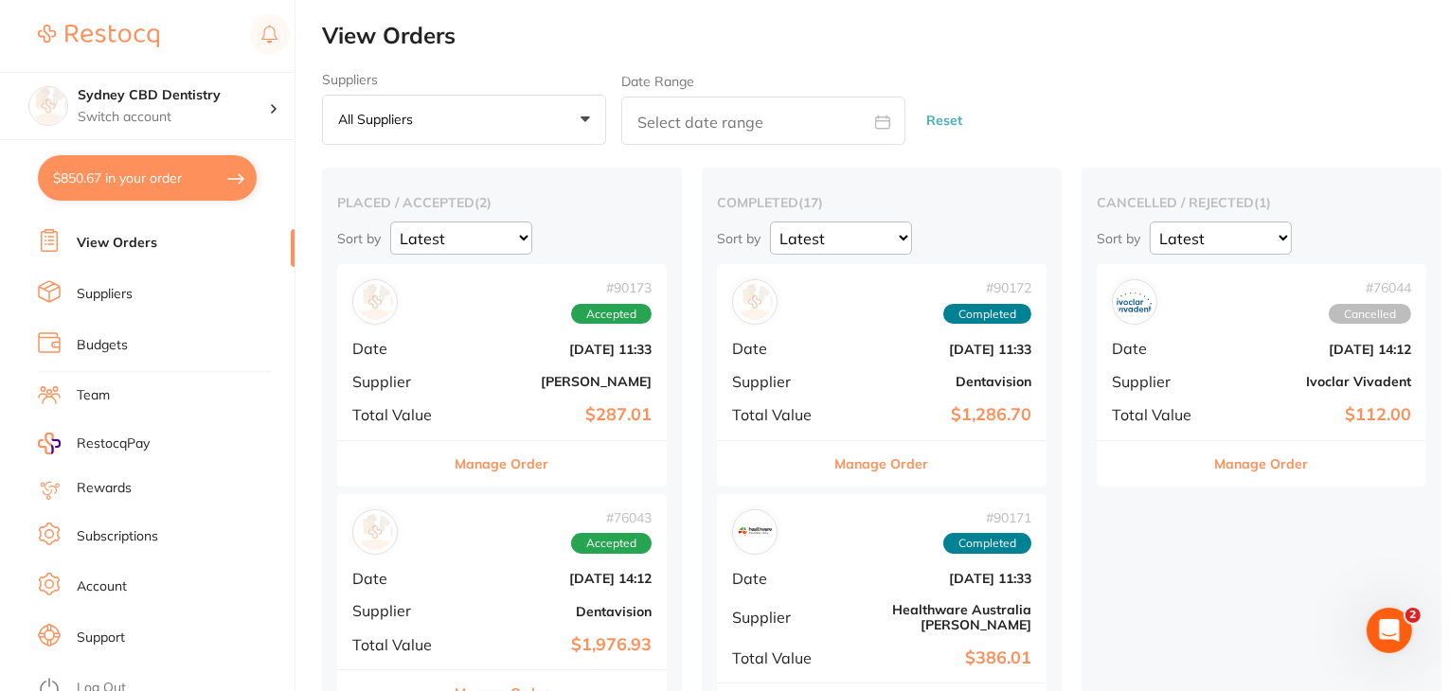
click at [110, 683] on link "Log Out" at bounding box center [101, 688] width 49 height 19
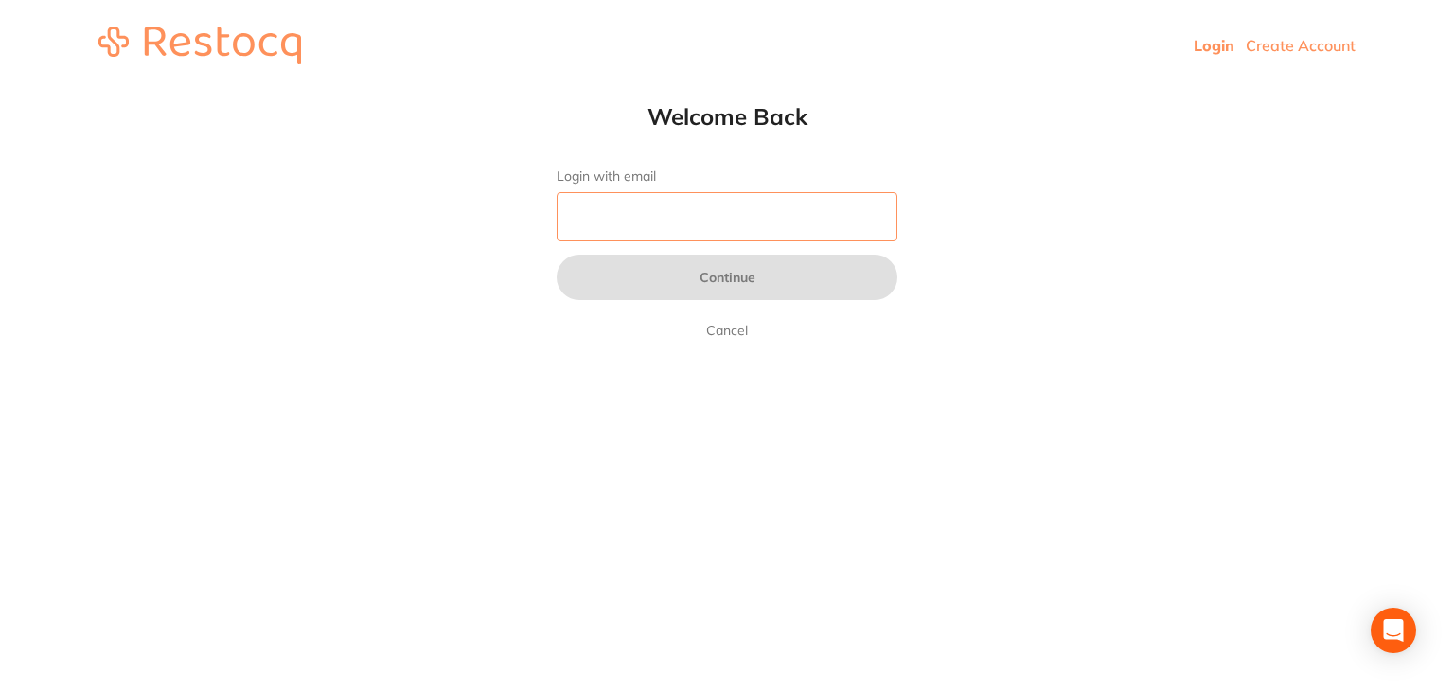
click at [601, 224] on input "Login with email" at bounding box center [727, 216] width 341 height 49
type input "cosmetiquedental1@gmail.com"
click at [557, 255] on button "Continue" at bounding box center [727, 277] width 341 height 45
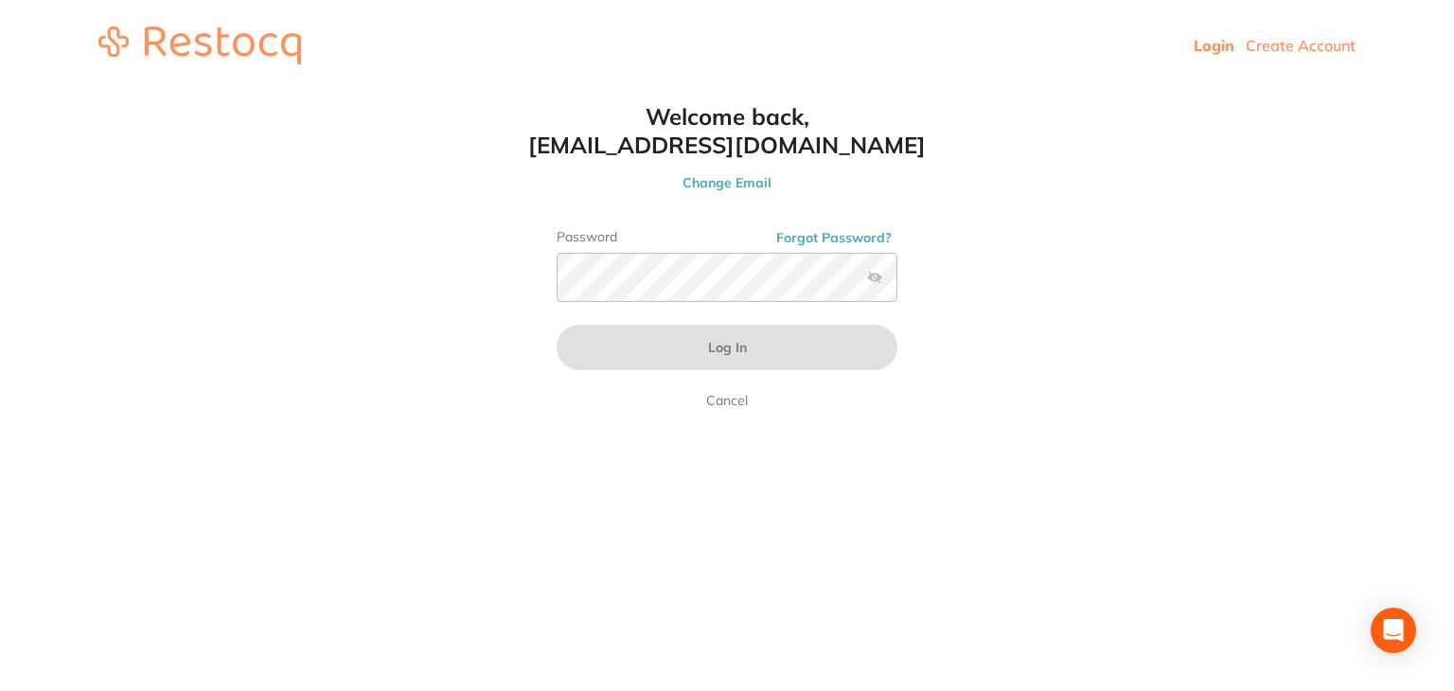
click at [671, 312] on div "Password Forgot Password?" at bounding box center [727, 273] width 341 height 88
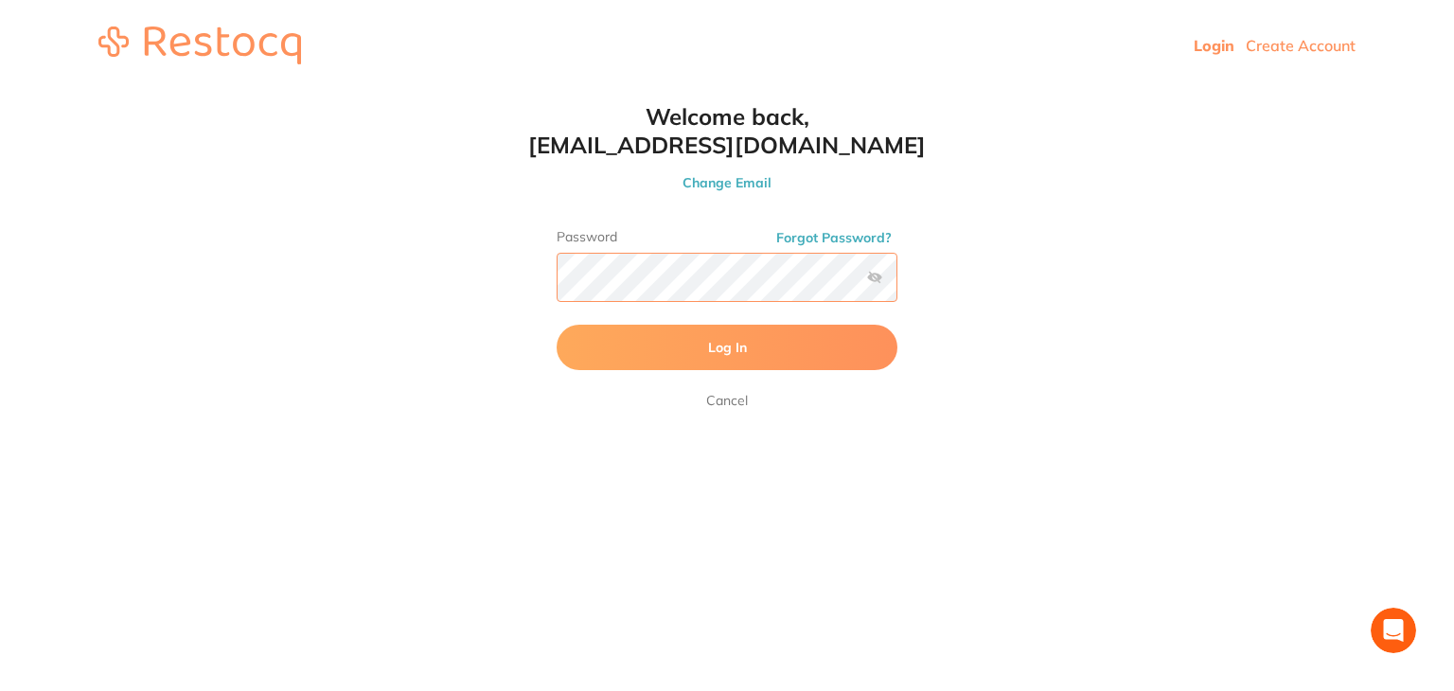
click at [557, 325] on button "Log In" at bounding box center [727, 347] width 341 height 45
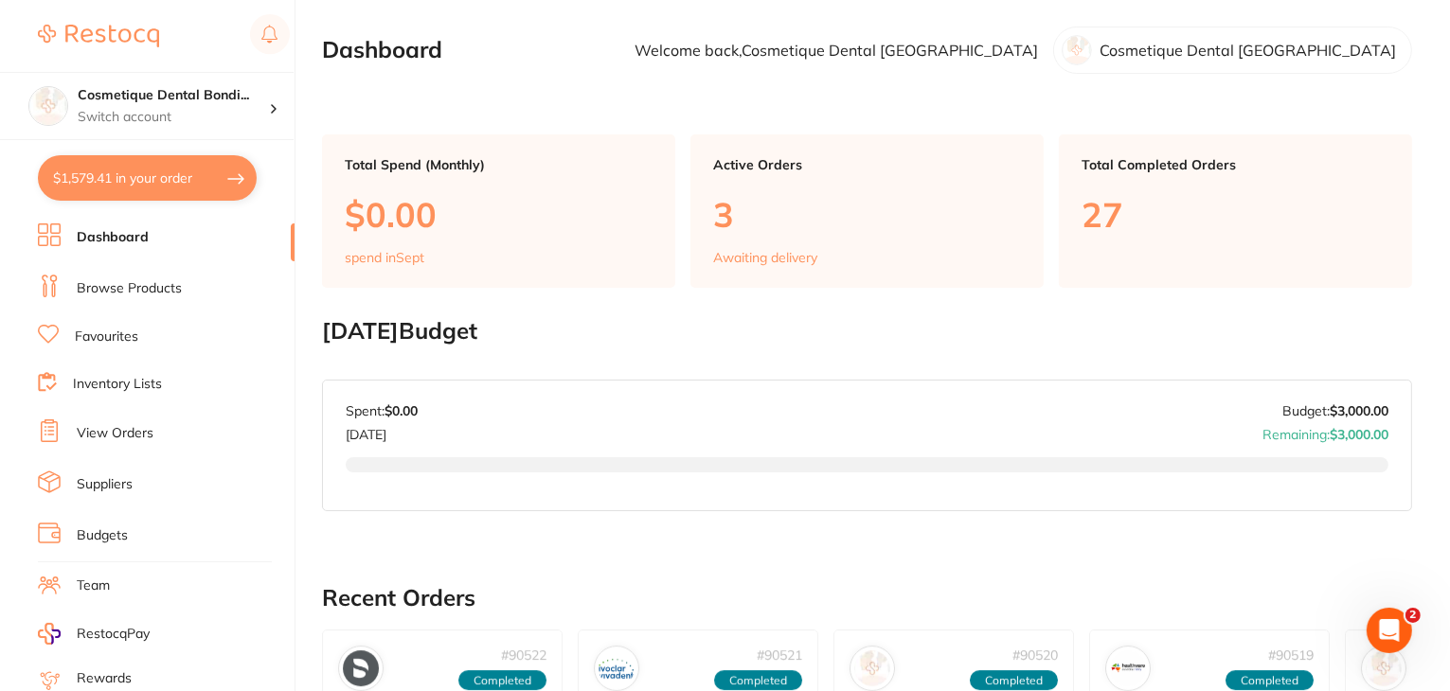
click at [121, 428] on link "View Orders" at bounding box center [115, 433] width 77 height 19
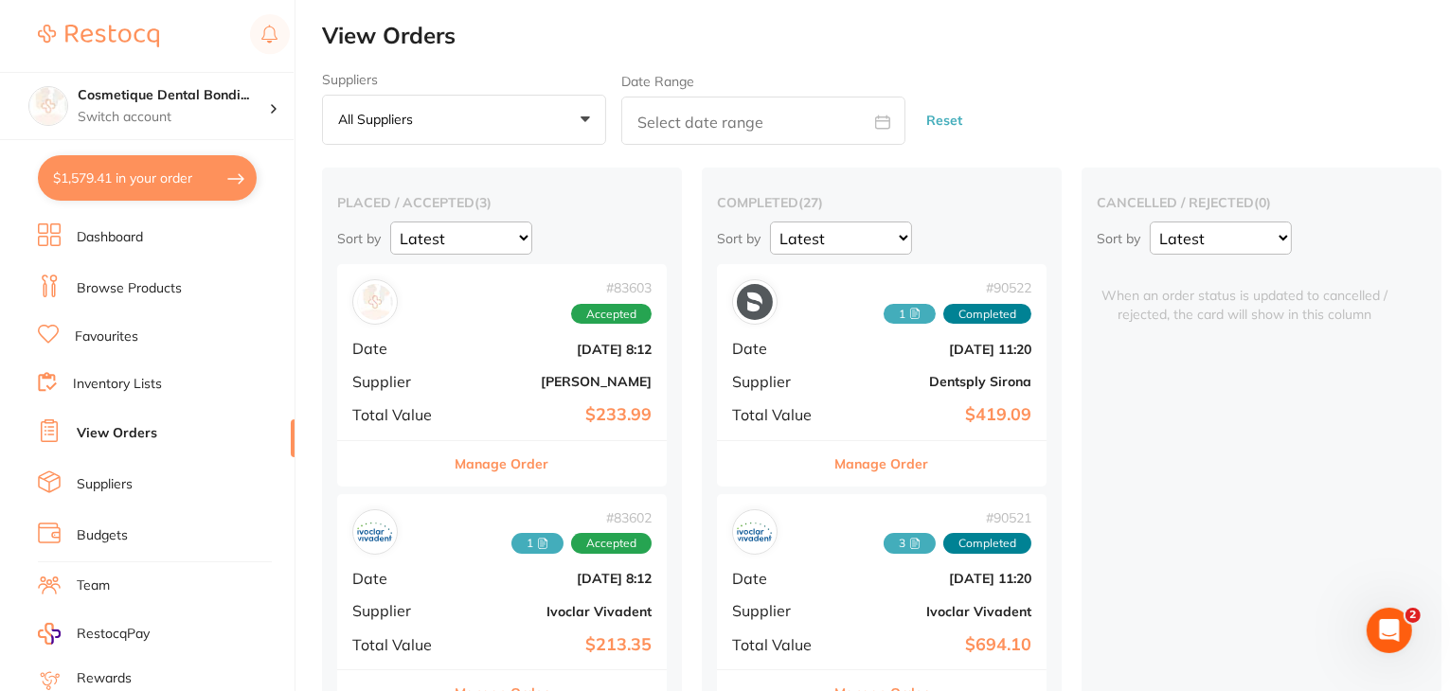
click at [205, 179] on button "$1,579.41 in your order" at bounding box center [147, 177] width 219 height 45
checkbox input "true"
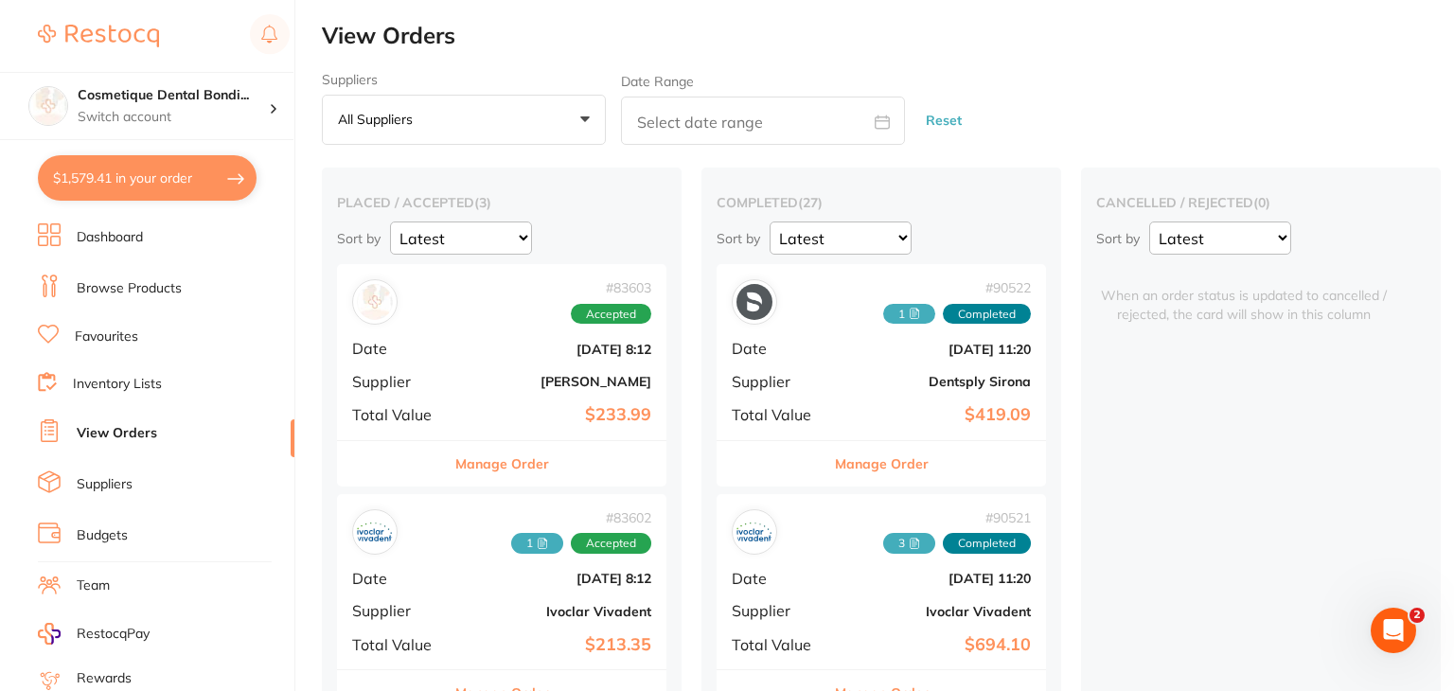
checkbox input "true"
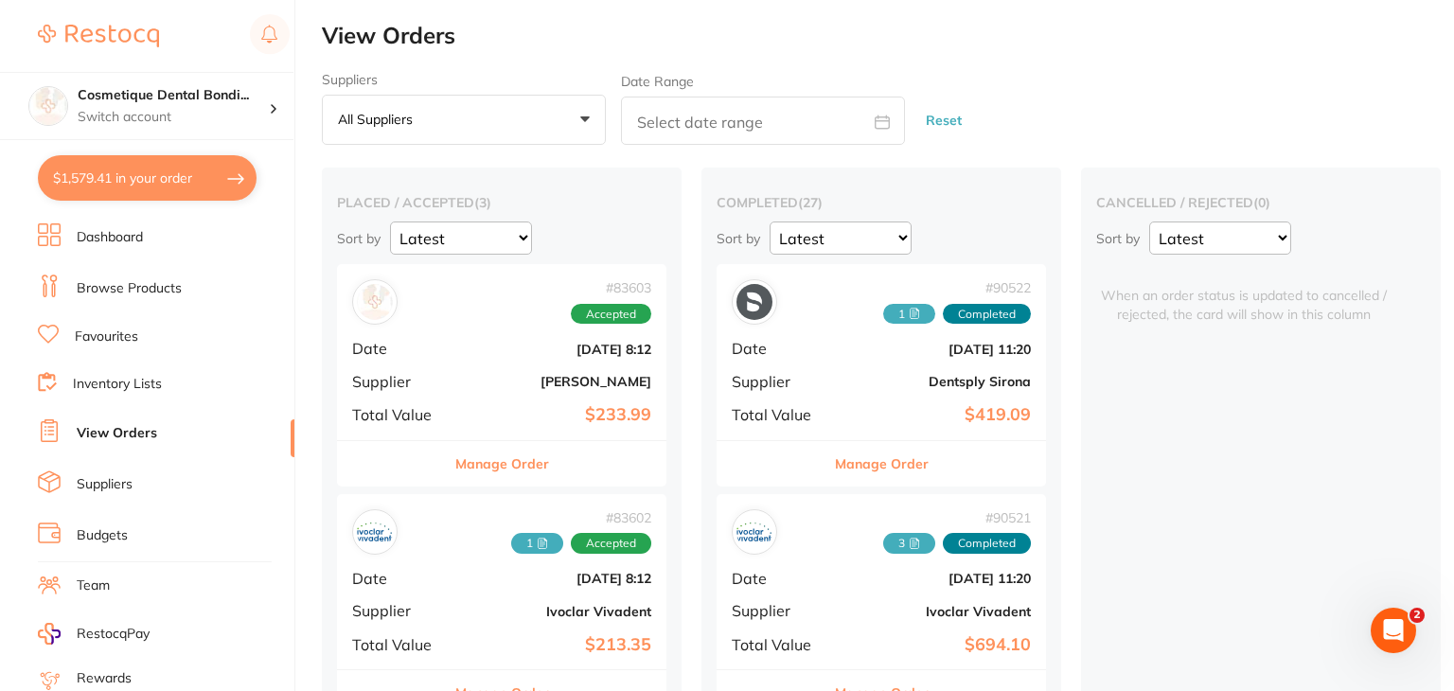
checkbox input "true"
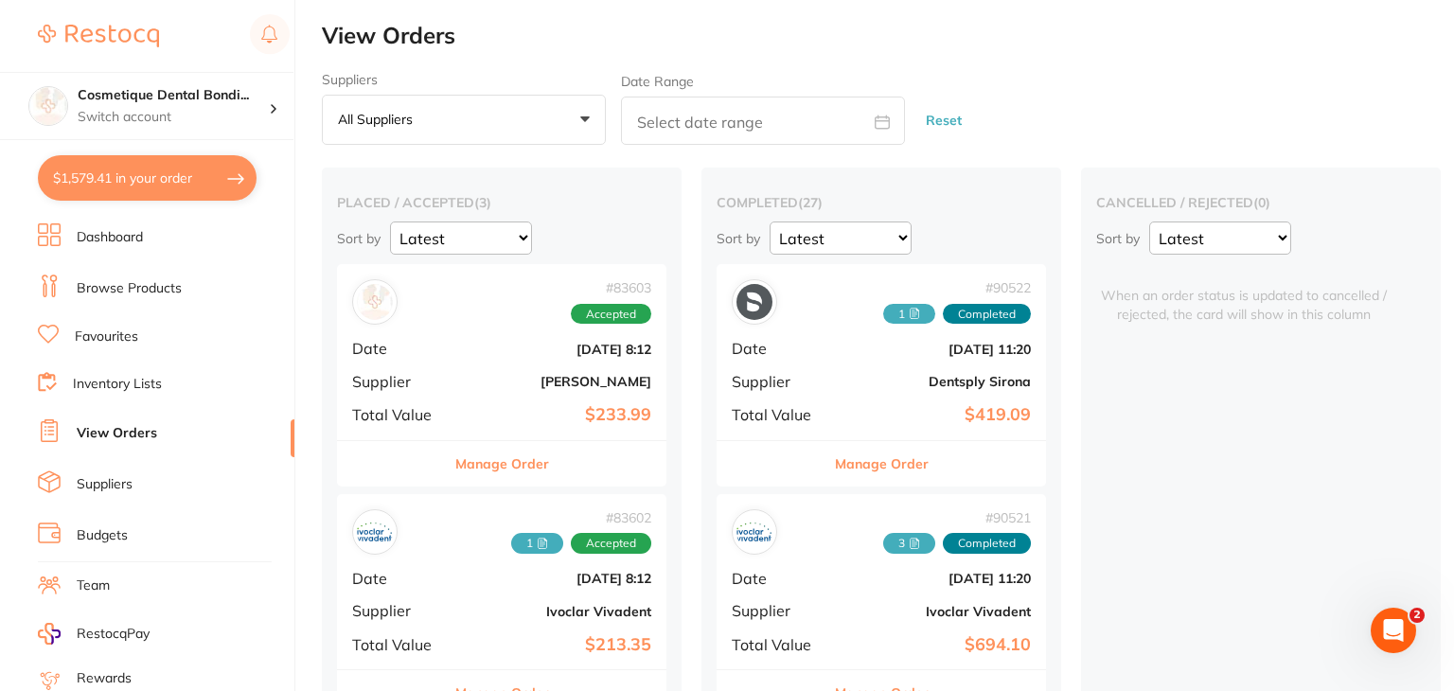
checkbox input "true"
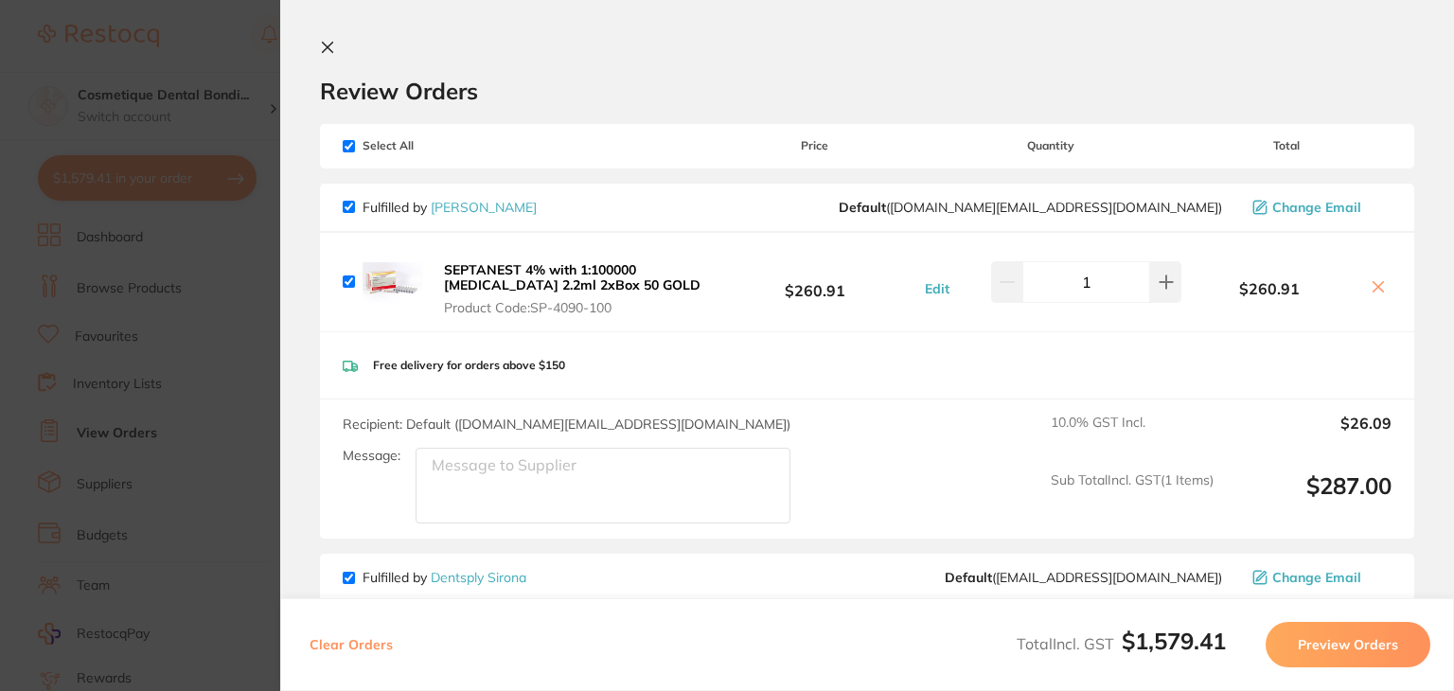
click at [110, 331] on section "Update RRP Set your pre negotiated price for this item. Item Agreed RRP (excl. …" at bounding box center [727, 345] width 1454 height 691
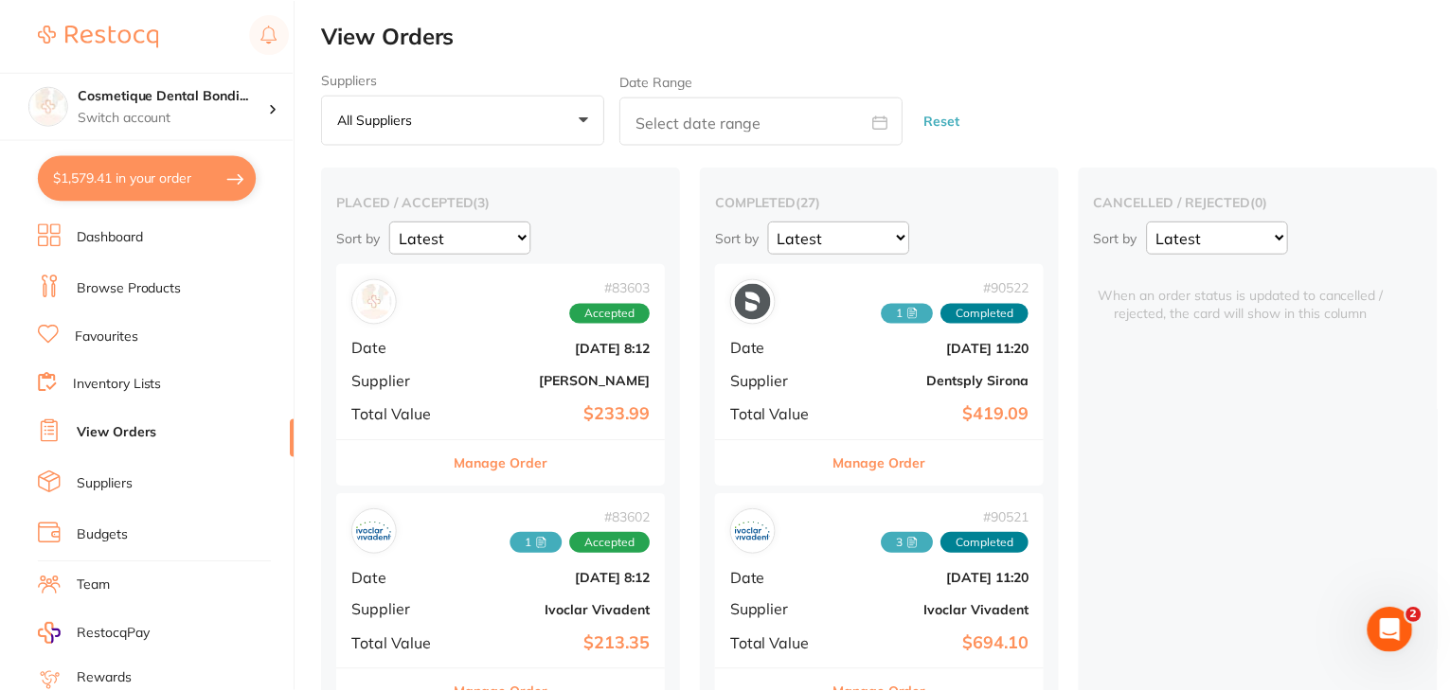
scroll to position [5795, 0]
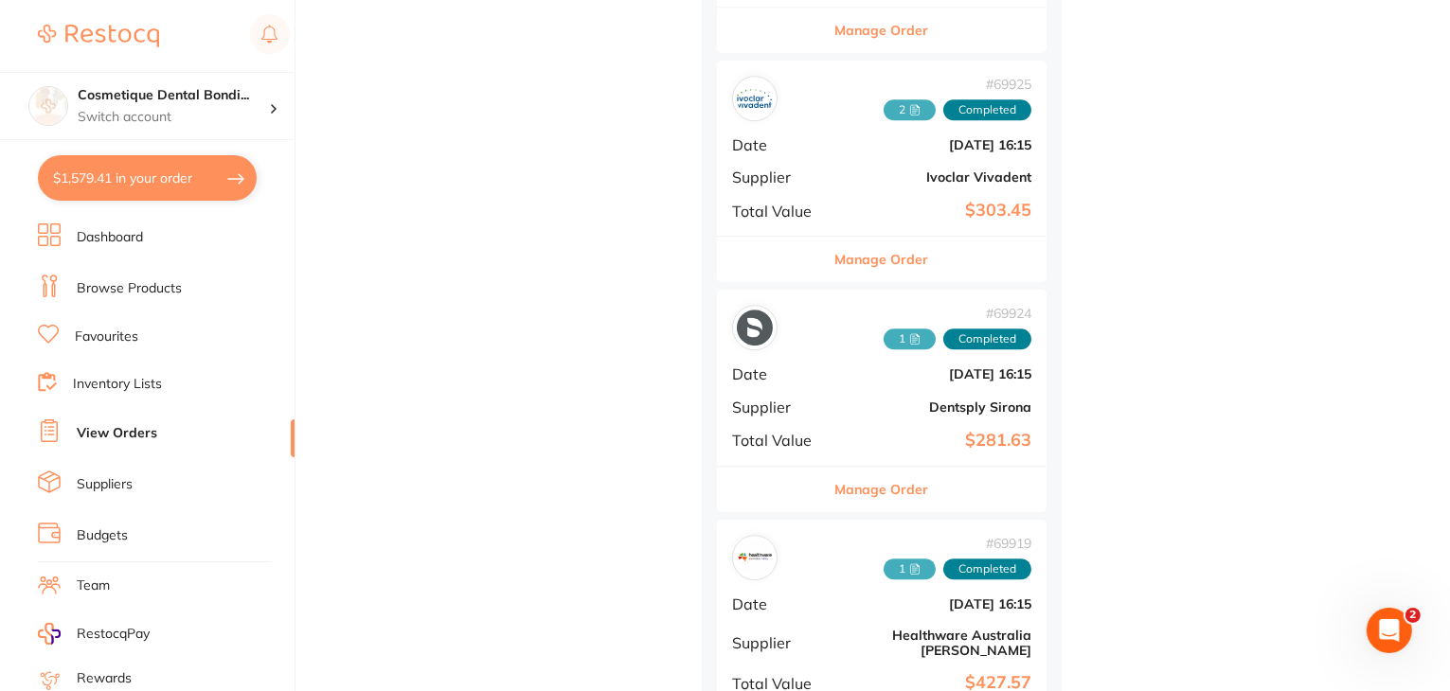
click at [110, 331] on link "Favourites" at bounding box center [106, 337] width 63 height 19
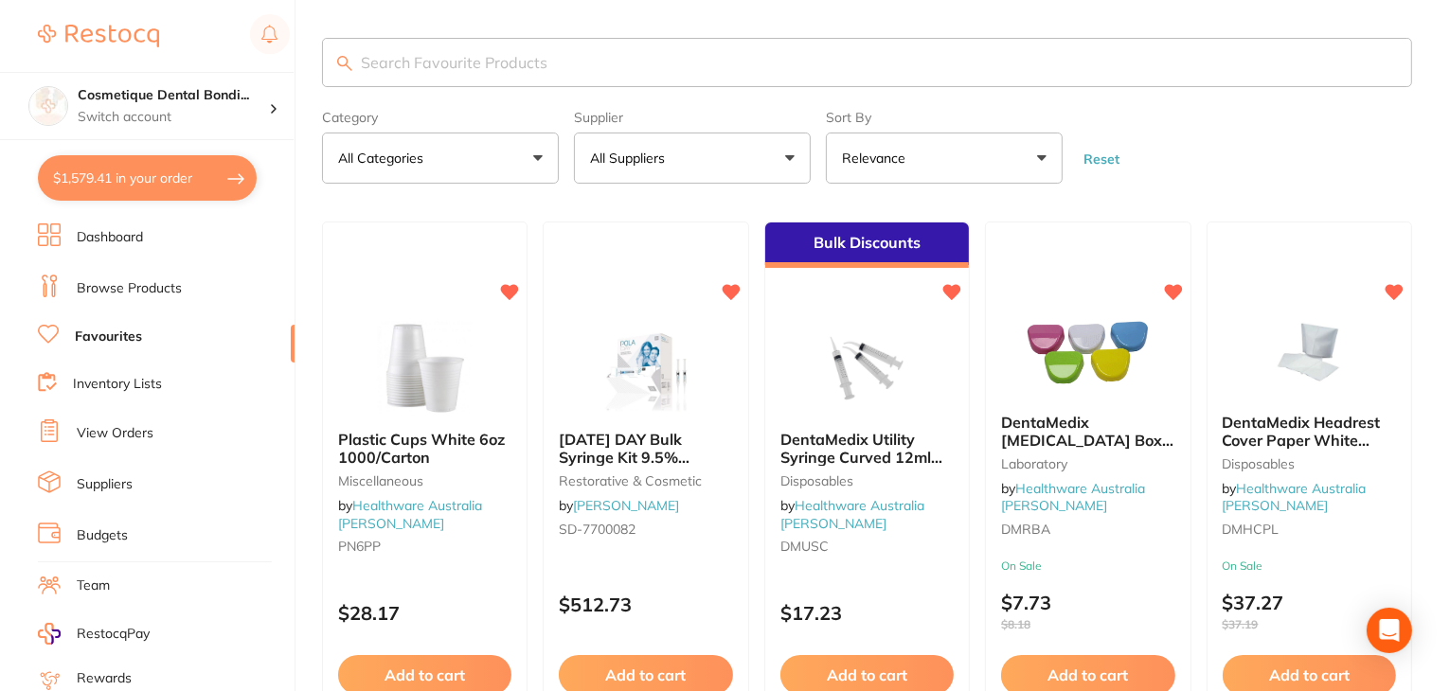
click at [432, 50] on input "search" at bounding box center [867, 62] width 1090 height 49
type input "floss"
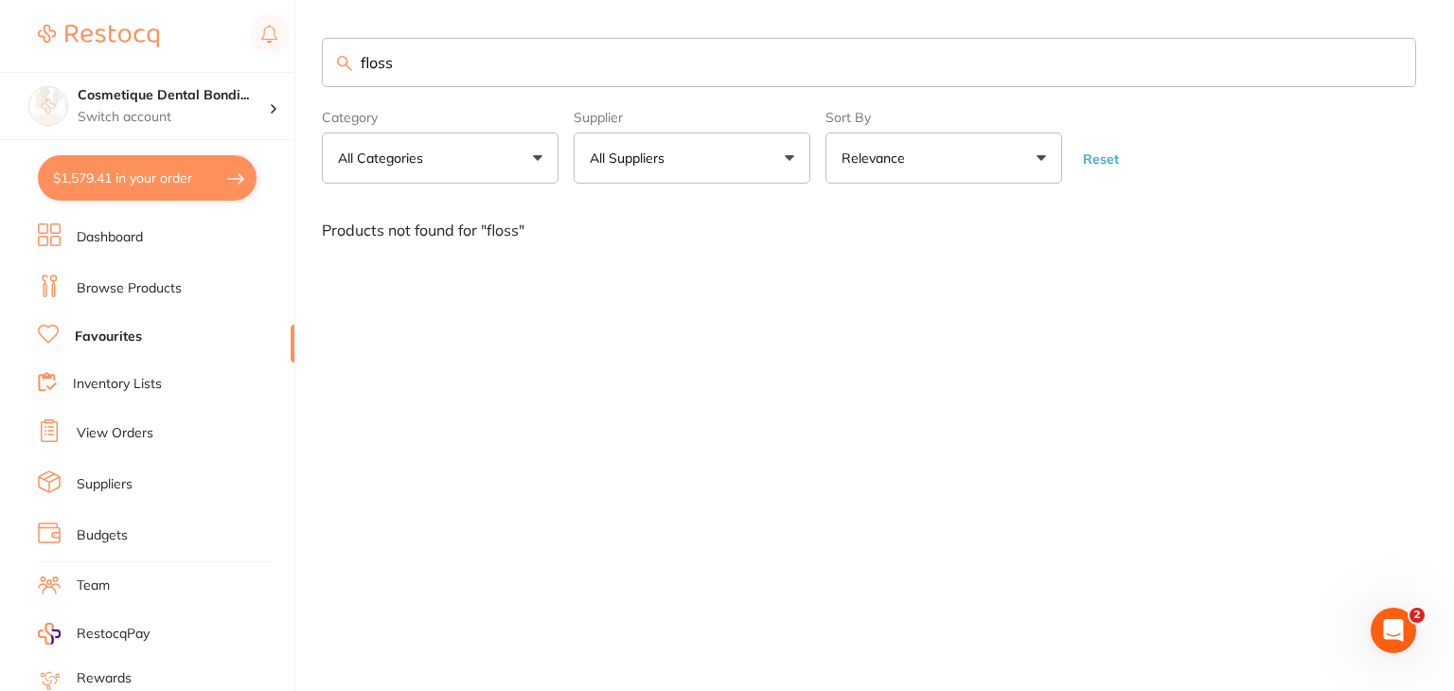
click at [167, 187] on button "$1,579.41 in your order" at bounding box center [147, 177] width 219 height 45
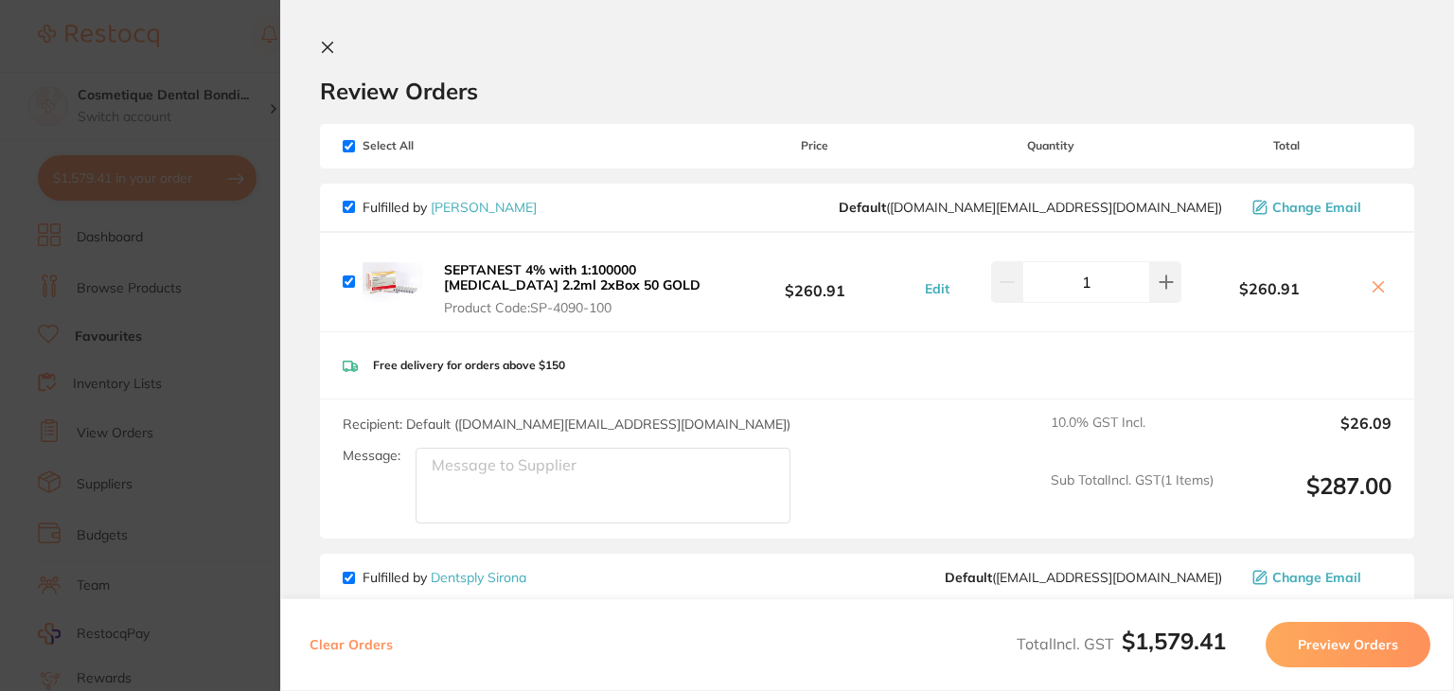
click at [329, 37] on section "Review Orders Your orders are being processed and we will notify you once we ha…" at bounding box center [867, 345] width 1174 height 691
click at [329, 49] on icon at bounding box center [328, 48] width 10 height 10
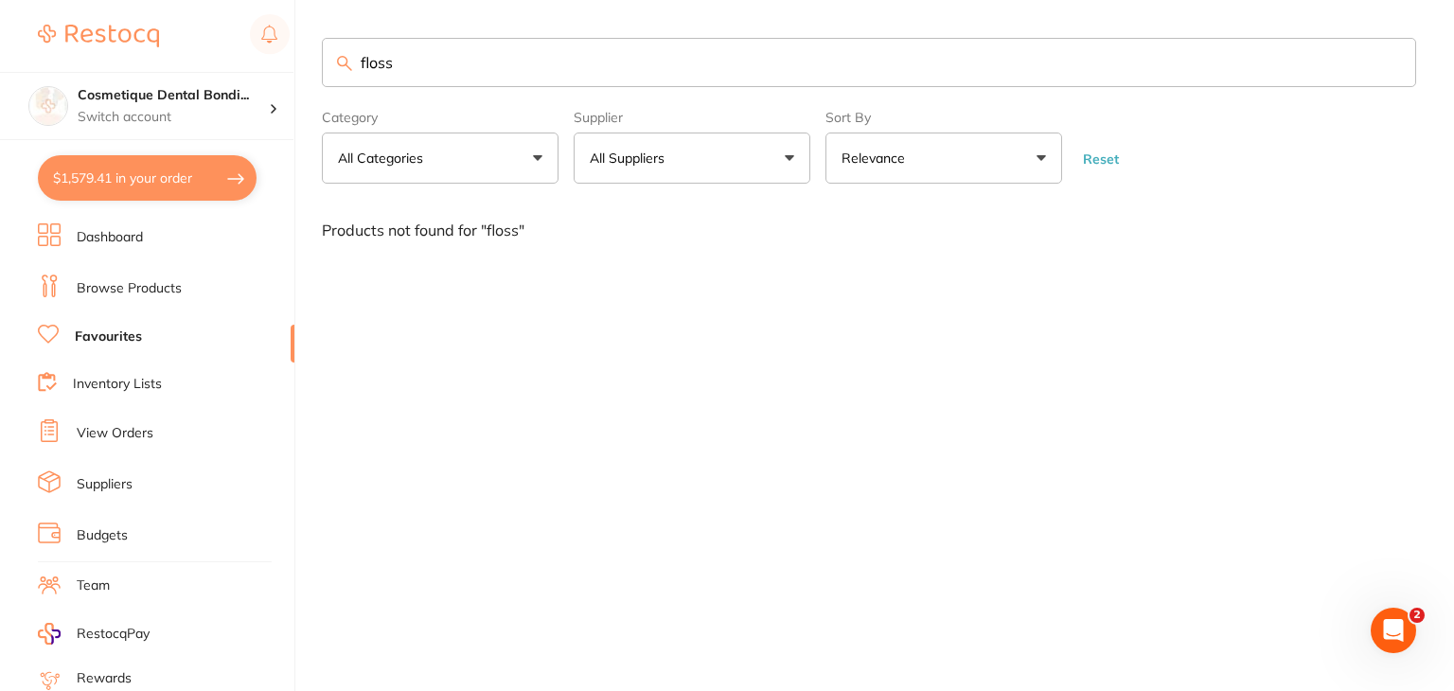
click at [137, 179] on button "$1,579.41 in your order" at bounding box center [147, 177] width 219 height 45
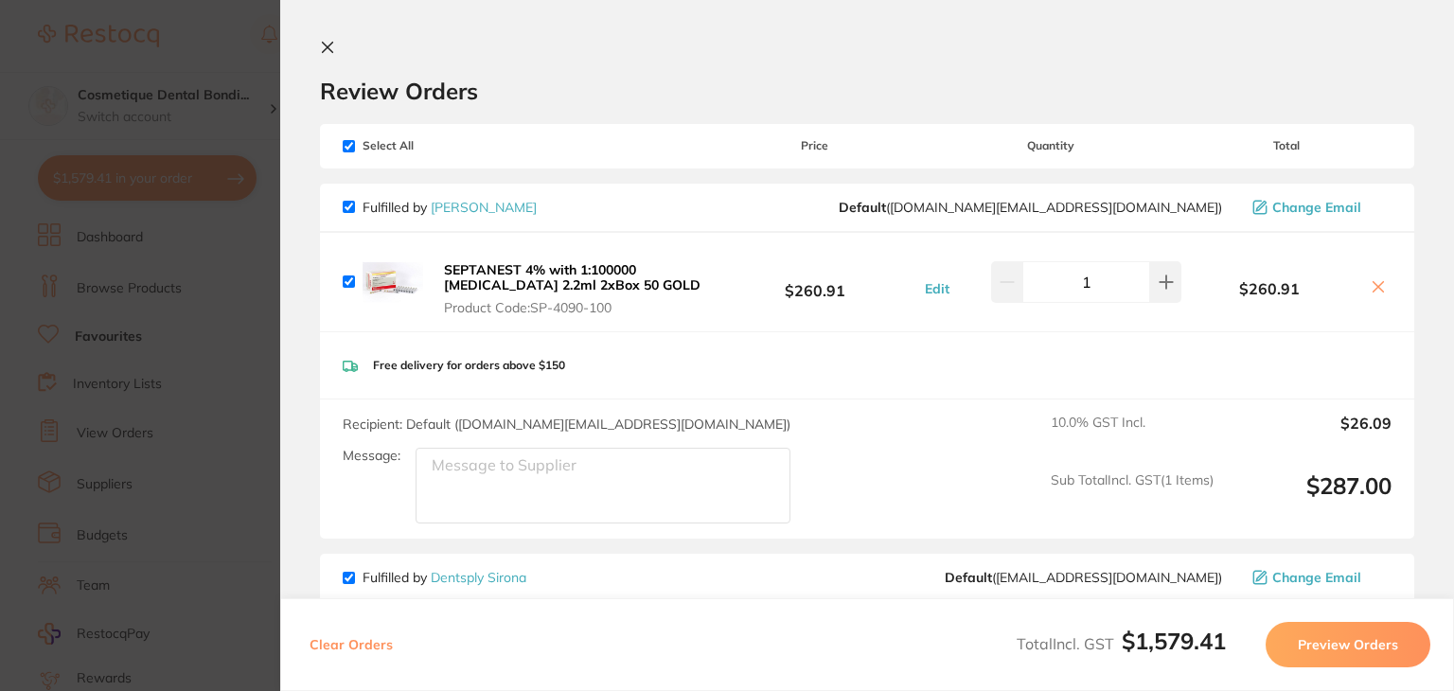
click at [137, 179] on section "Update RRP Set your pre negotiated price for this item. Item Agreed RRP (excl. …" at bounding box center [727, 345] width 1454 height 691
